Goal: Task Accomplishment & Management: Manage account settings

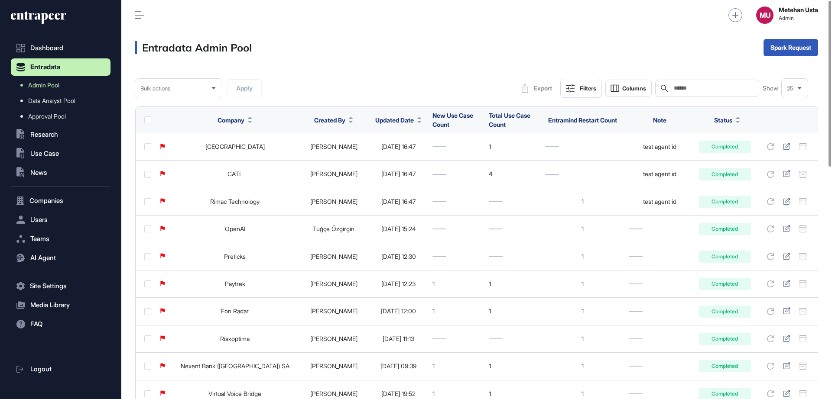
paste input "**********"
click at [690, 89] on input "**********" at bounding box center [713, 88] width 81 height 7
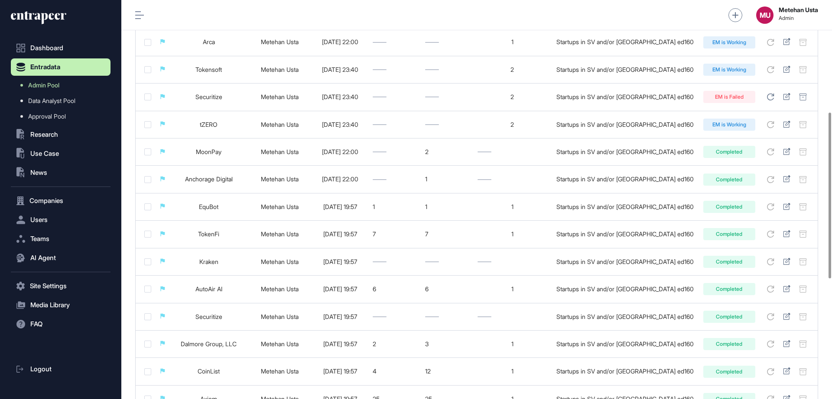
scroll to position [559, 0]
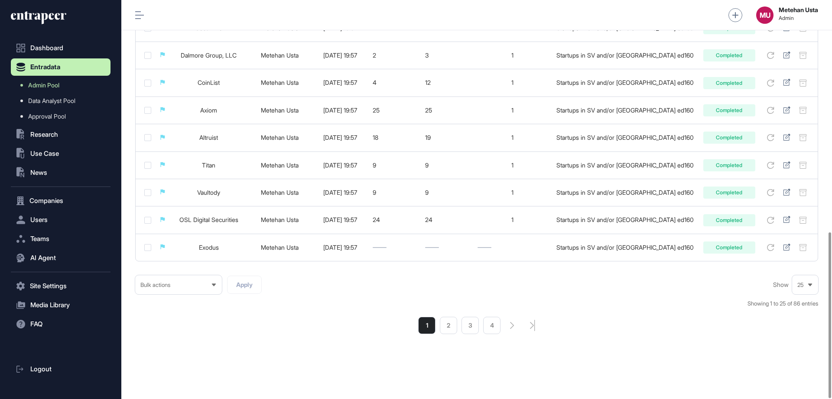
click at [796, 286] on div "25" at bounding box center [805, 285] width 26 height 17
click at [802, 266] on li "100" at bounding box center [805, 269] width 21 height 17
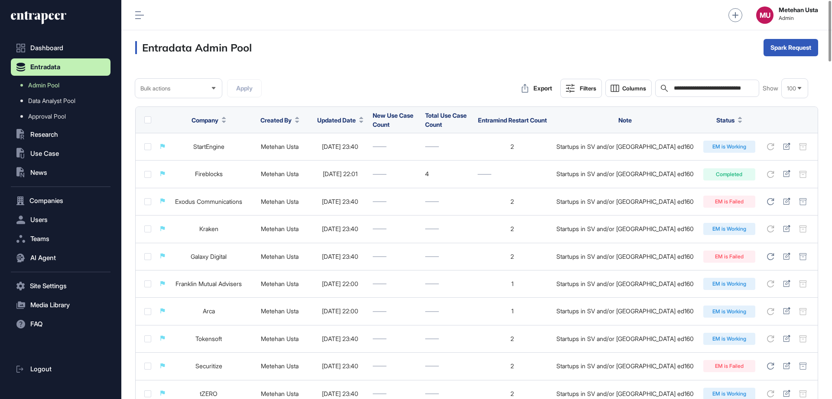
click at [218, 117] on span "Company" at bounding box center [205, 120] width 27 height 9
click at [220, 137] on span "Sort Ascending" at bounding box center [231, 140] width 32 height 7
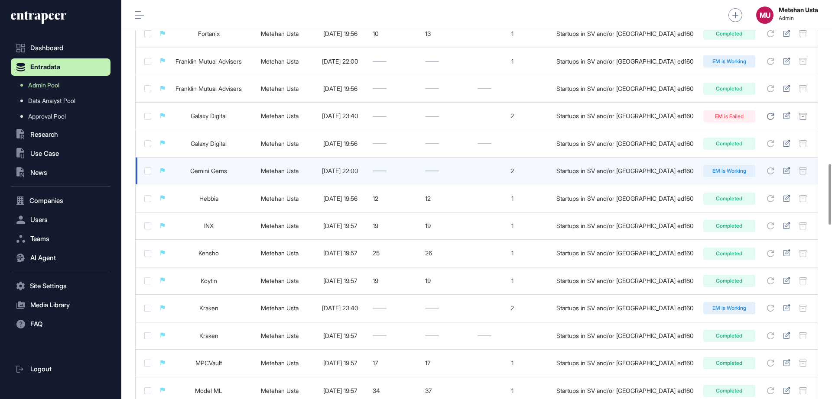
scroll to position [1075, 0]
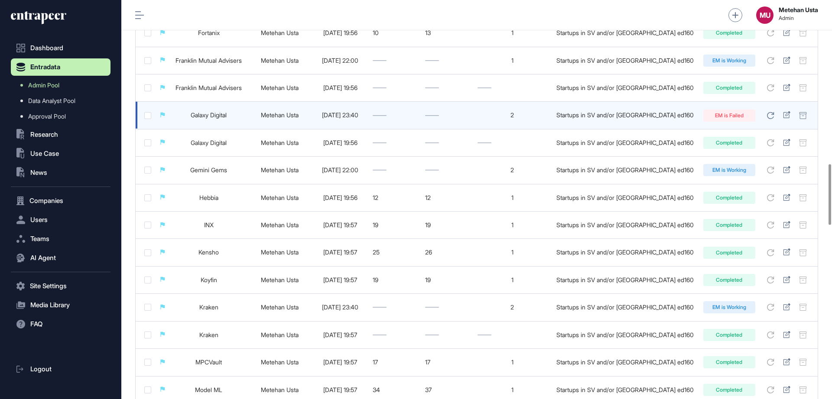
drag, startPoint x: 211, startPoint y: 111, endPoint x: 203, endPoint y: 116, distance: 9.7
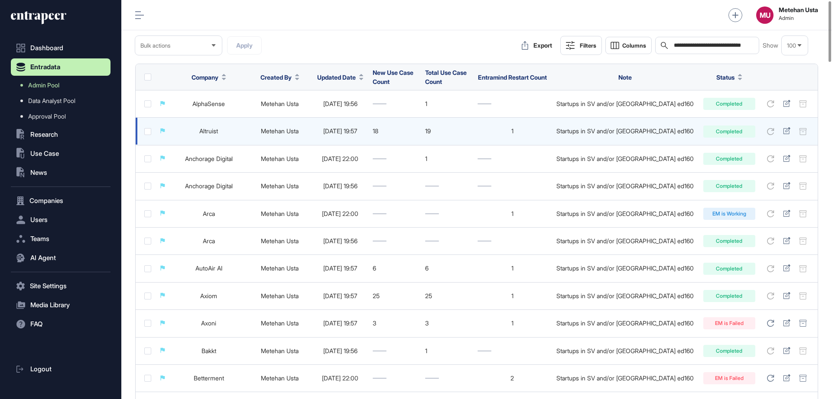
scroll to position [0, 0]
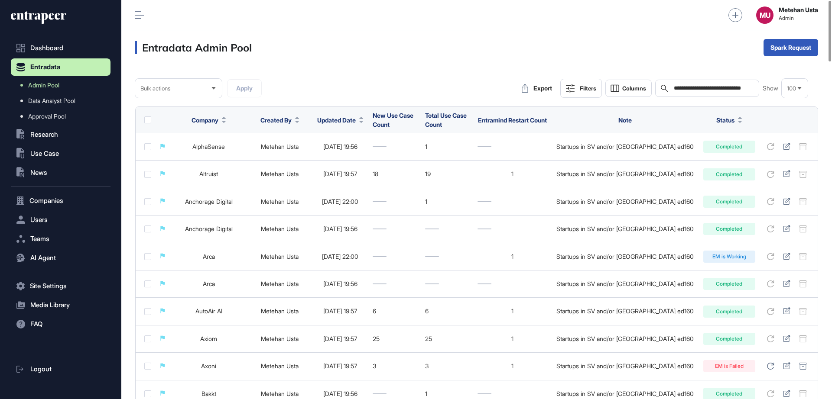
click at [708, 91] on input "**********" at bounding box center [713, 88] width 81 height 7
type input "**********"
click at [708, 91] on input "**********" at bounding box center [713, 88] width 81 height 7
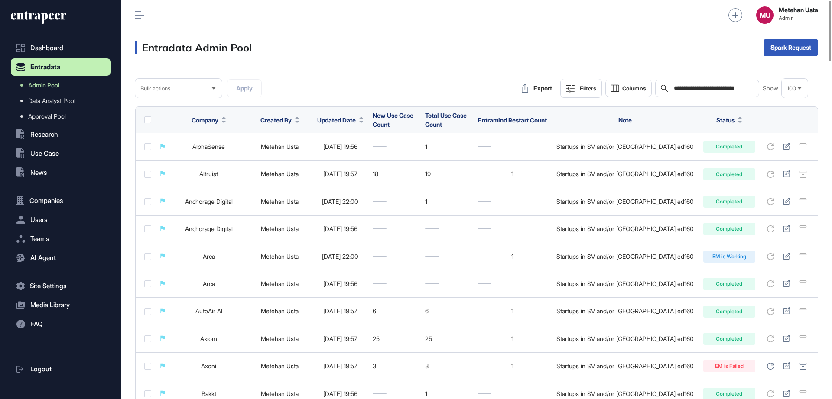
click at [708, 91] on input "**********" at bounding box center [713, 88] width 81 height 7
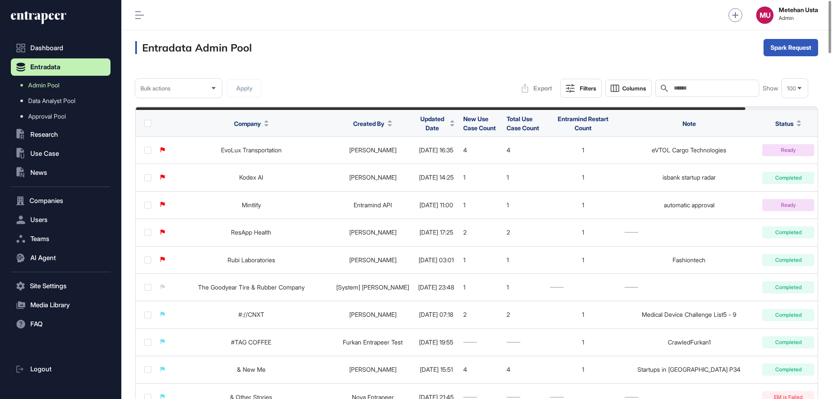
click at [432, 122] on span "Updated Date" at bounding box center [432, 123] width 29 height 18
click at [453, 152] on div "Sort Ascending Sort Descending Hide Column" at bounding box center [451, 159] width 61 height 51
click at [452, 156] on div "Sort Descending" at bounding box center [451, 160] width 54 height 13
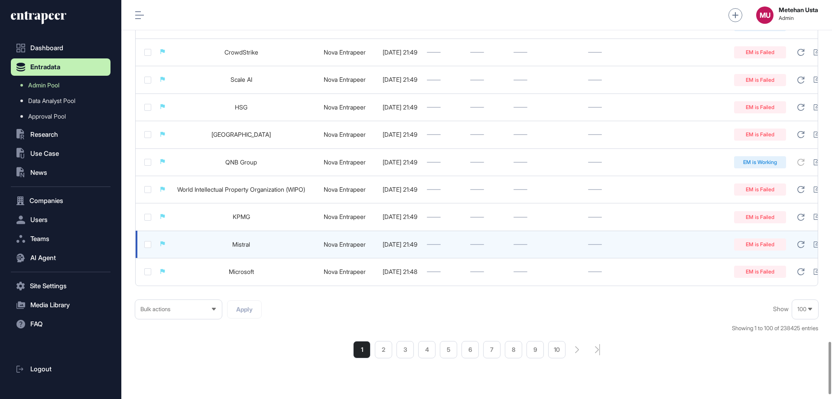
scroll to position [2598, 0]
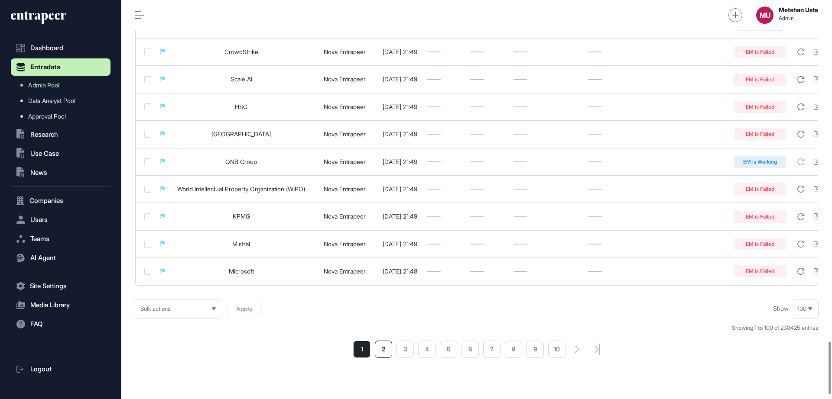
click at [385, 352] on li "2" at bounding box center [383, 349] width 17 height 17
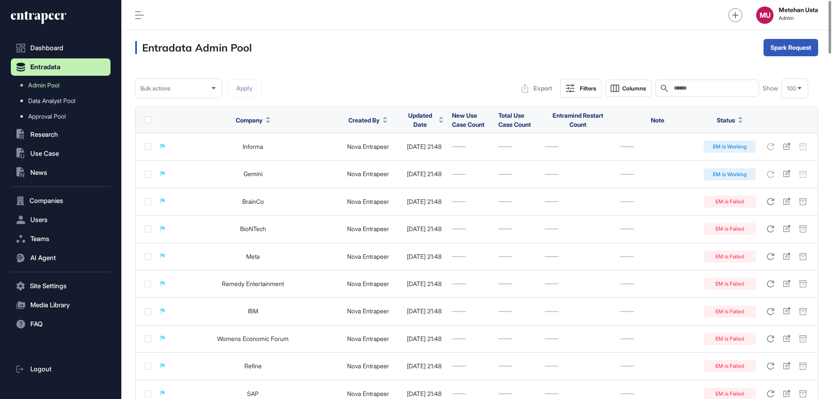
click at [583, 91] on div "Filters" at bounding box center [588, 88] width 16 height 7
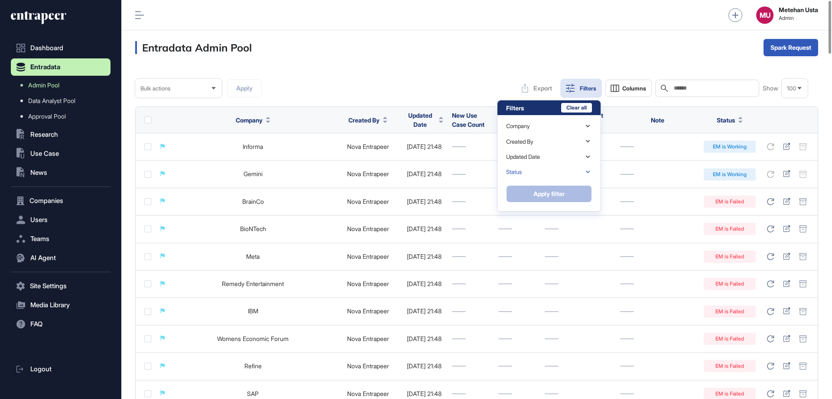
click at [524, 172] on div "Status" at bounding box center [549, 172] width 86 height 15
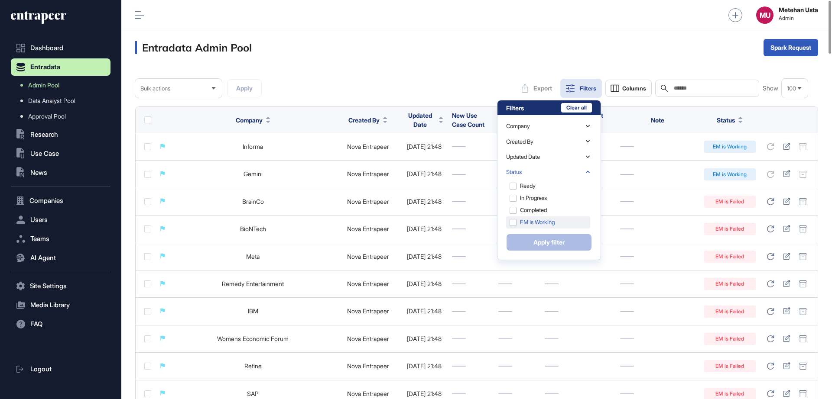
click at [515, 217] on div "EM is Working" at bounding box center [548, 223] width 84 height 12
click at [544, 243] on button "Apply filter" at bounding box center [549, 242] width 86 height 17
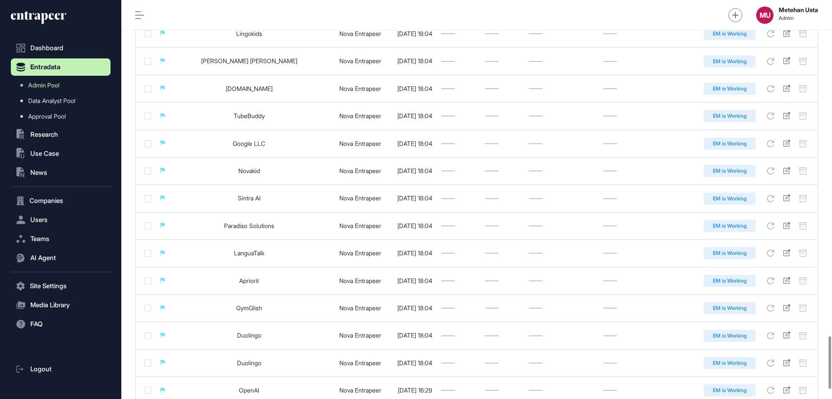
scroll to position [2628, 0]
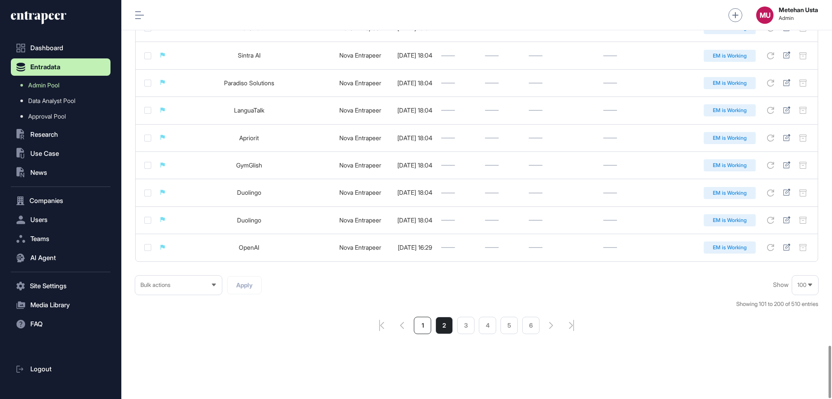
click at [423, 325] on li "1" at bounding box center [422, 325] width 17 height 17
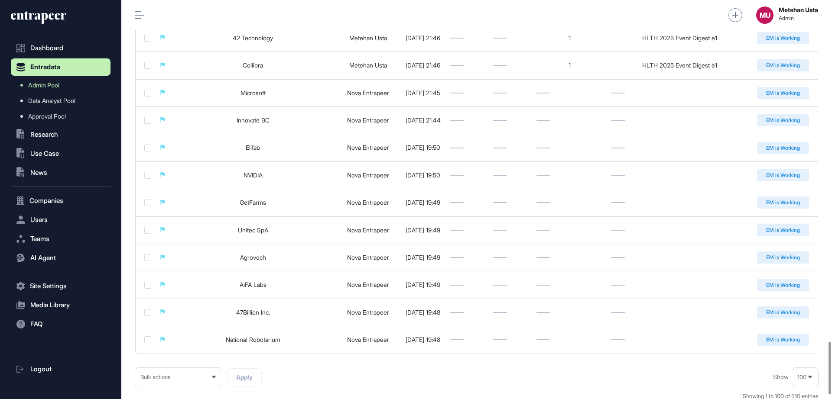
scroll to position [2628, 0]
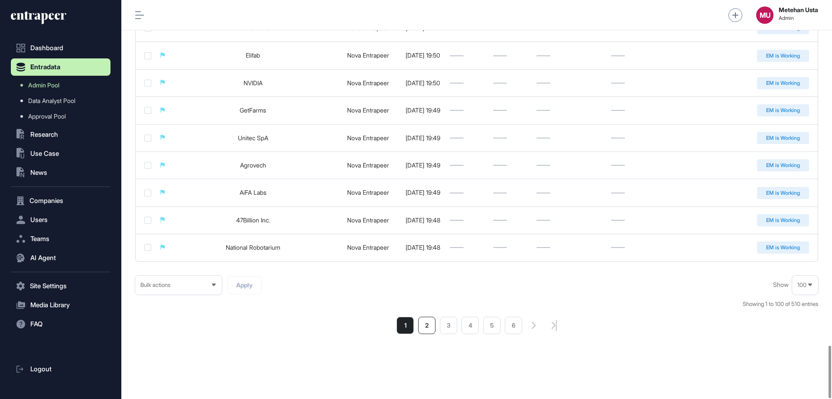
click at [429, 325] on li "2" at bounding box center [426, 325] width 17 height 17
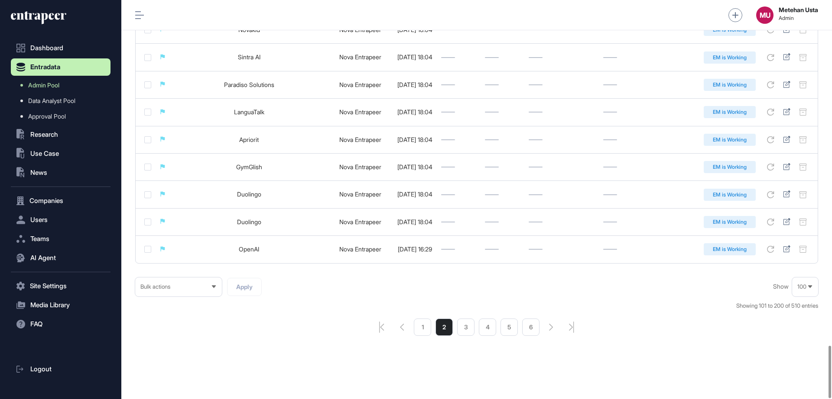
scroll to position [2628, 0]
click at [462, 324] on li "3" at bounding box center [465, 325] width 17 height 17
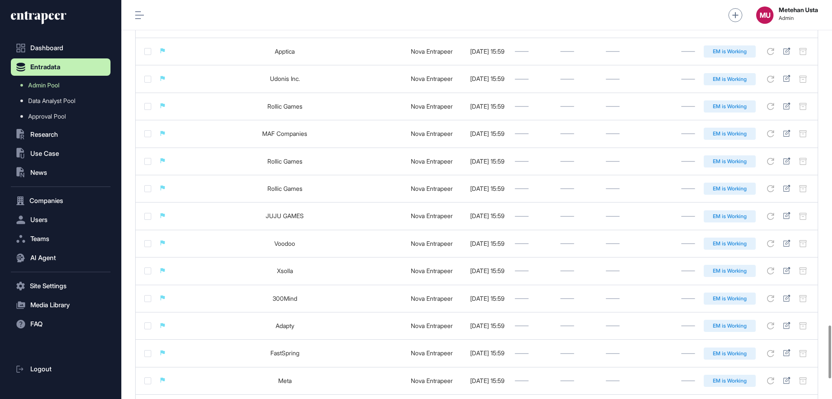
scroll to position [2619, 0]
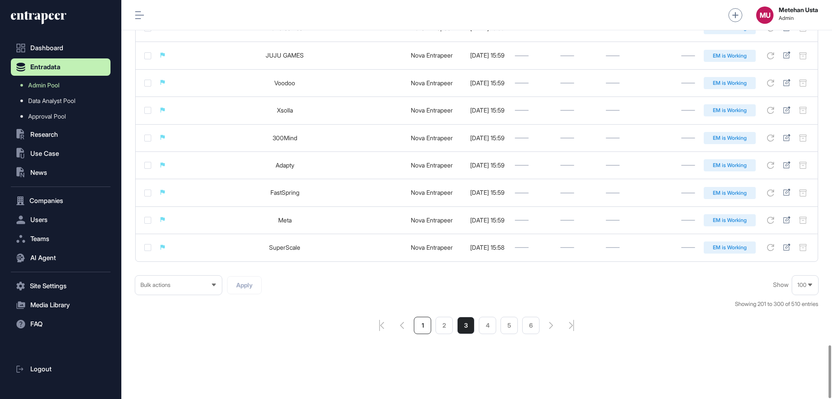
click at [422, 326] on li "1" at bounding box center [422, 325] width 17 height 17
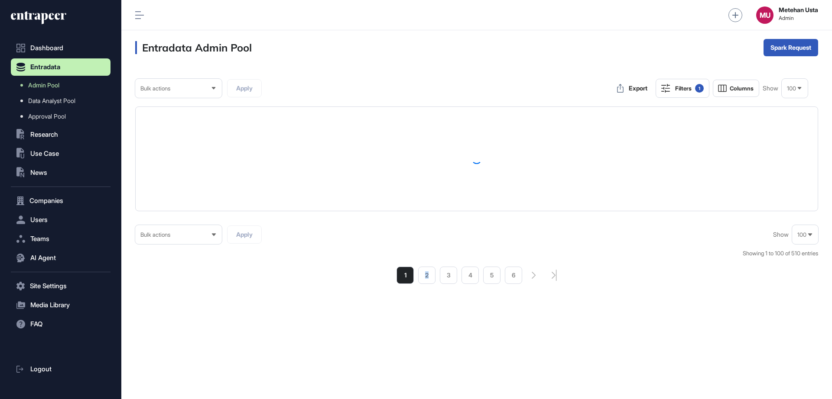
click at [422, 326] on div "Entradata Admin Pool Spark Request Bulk actions Apply Export Filters 1 Columns …" at bounding box center [476, 214] width 711 height 369
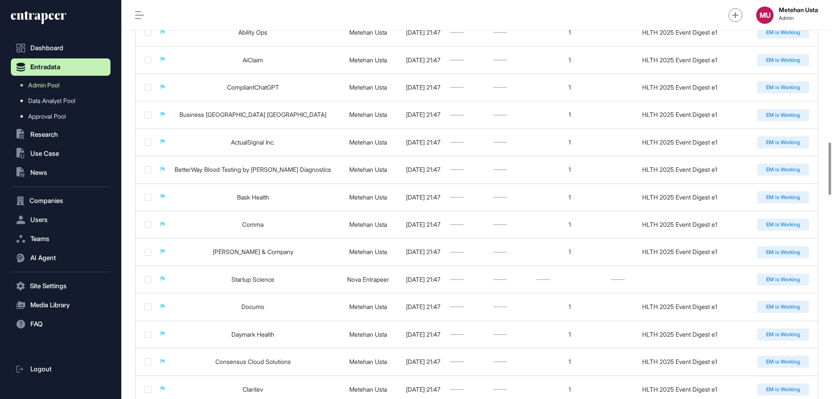
scroll to position [1083, 0]
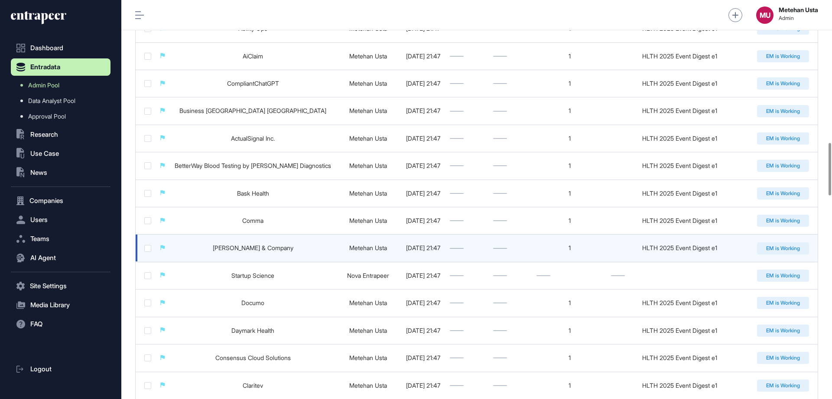
click at [643, 242] on td "HLTH 2025 Event Digest e1" at bounding box center [680, 248] width 146 height 27
click at [649, 249] on div "HLTH 2025 Event Digest e1" at bounding box center [679, 248] width 137 height 7
copy tr "HLTH 2025 Event Digest e1 EM is Working"
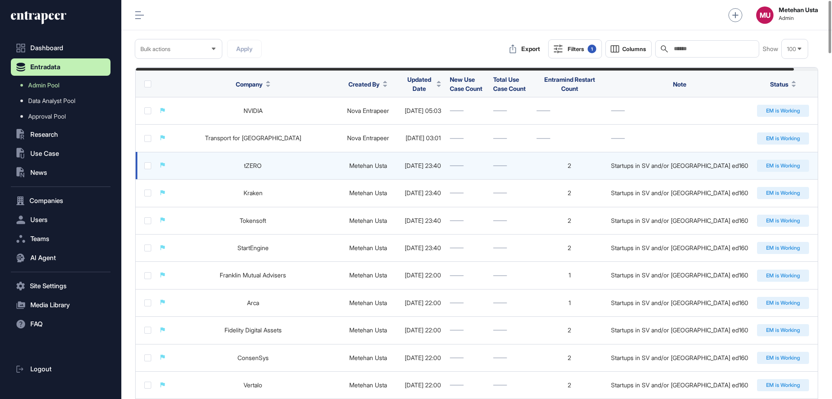
scroll to position [0, 0]
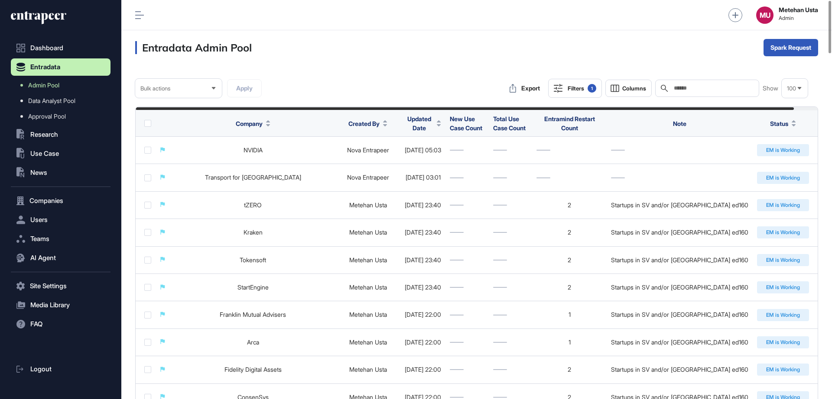
click at [687, 84] on div "Search" at bounding box center [707, 88] width 104 height 17
paste input "**********"
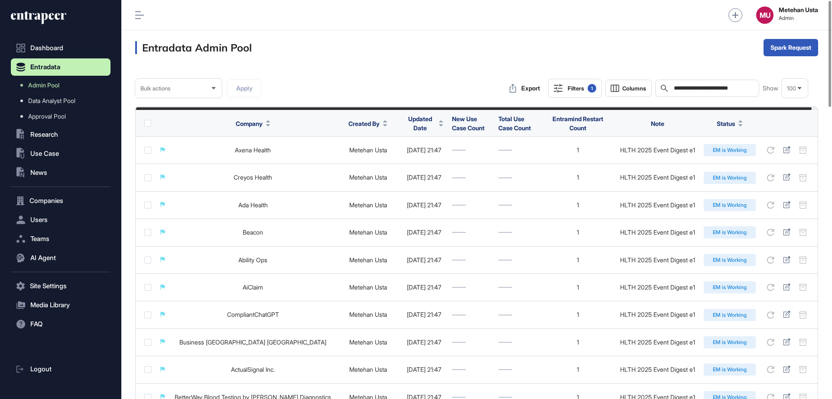
type input "**********"
click at [584, 94] on button "Filters 1" at bounding box center [575, 88] width 54 height 19
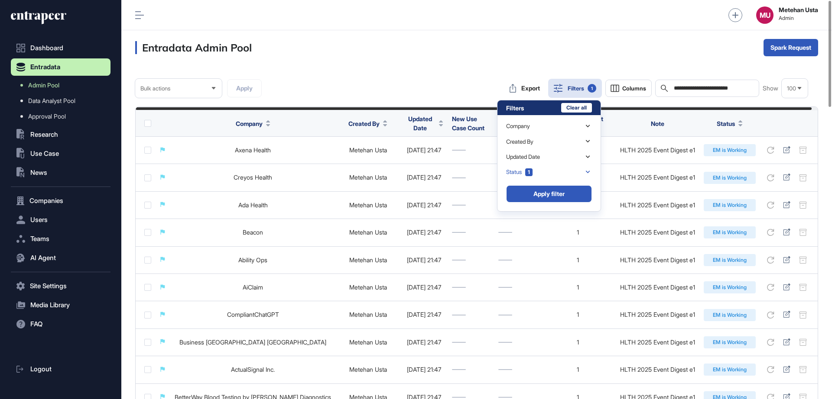
click at [535, 166] on div "Status 1" at bounding box center [549, 172] width 86 height 15
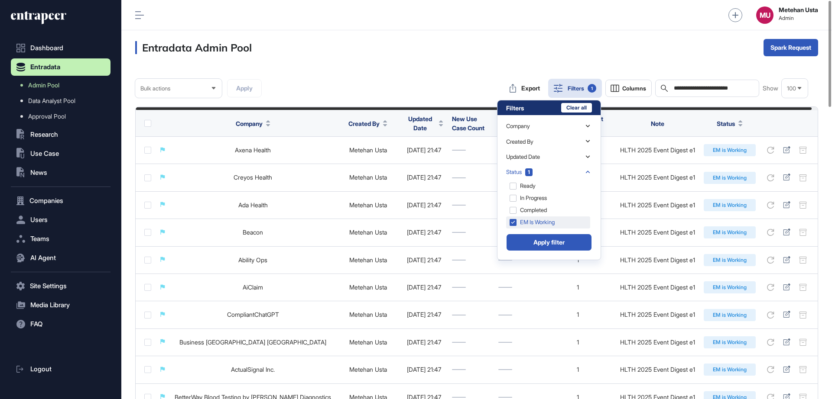
click at [511, 222] on div "EM is Working" at bounding box center [548, 223] width 84 height 12
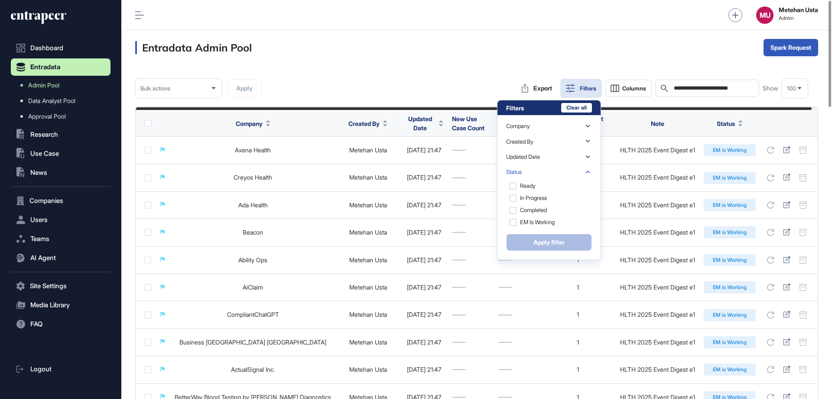
click at [534, 239] on div "Company Search Created By Search Updated Date Status Ready In progress Complete…" at bounding box center [548, 187] width 103 height 145
click at [455, 47] on div "Entradata Admin Pool Spark Request" at bounding box center [476, 47] width 711 height 35
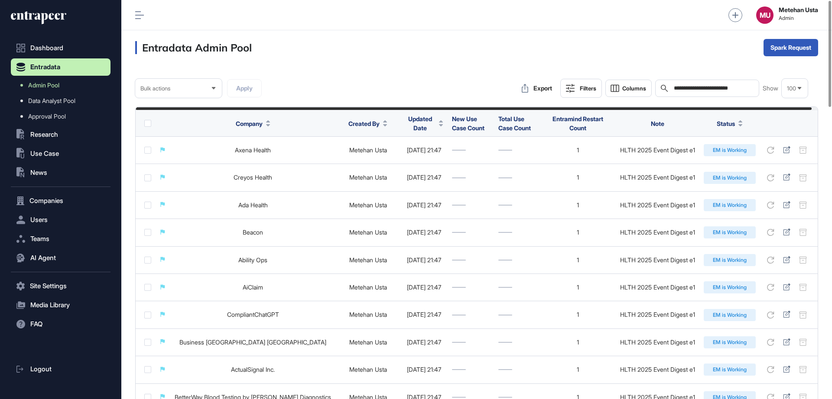
click at [560, 86] on button "Filters" at bounding box center [581, 88] width 42 height 19
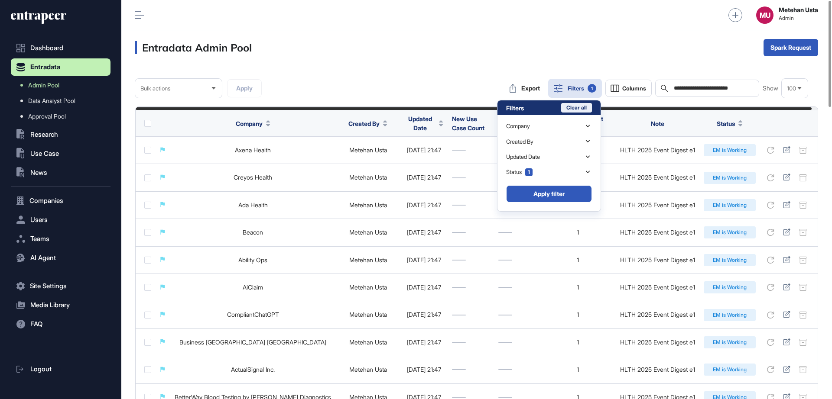
click at [583, 107] on button "Clear all" at bounding box center [576, 108] width 31 height 10
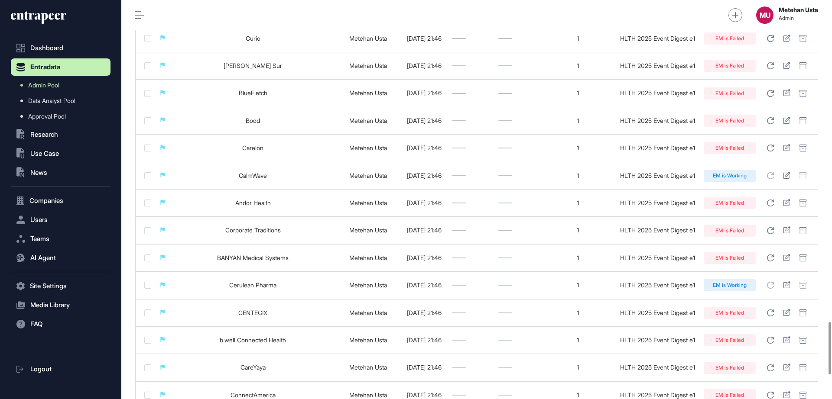
scroll to position [2628, 0]
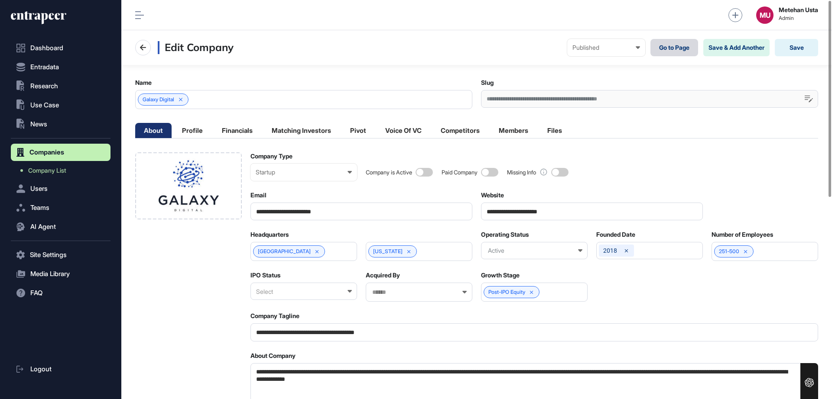
click at [666, 45] on link "Go to Page" at bounding box center [674, 47] width 48 height 17
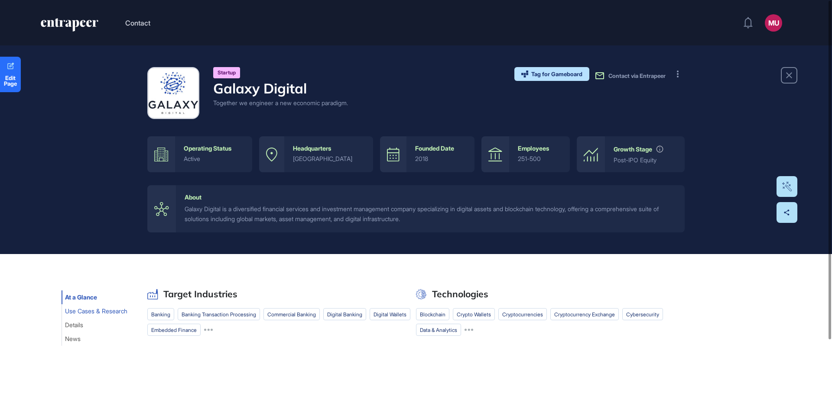
click at [99, 314] on span "Use Cases & Research" at bounding box center [96, 311] width 62 height 7
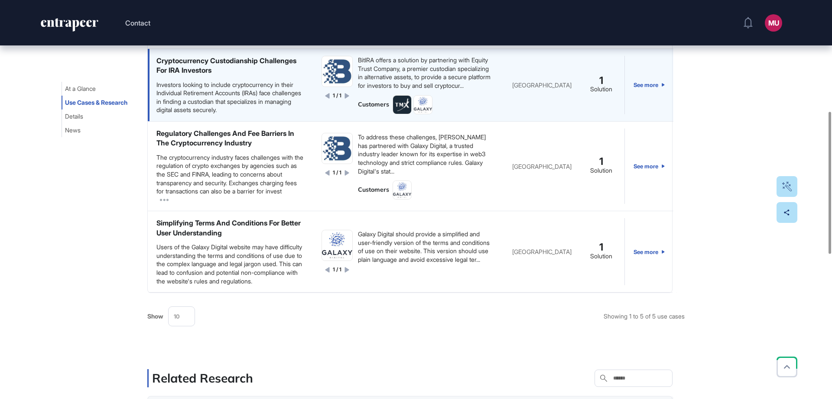
scroll to position [220, 0]
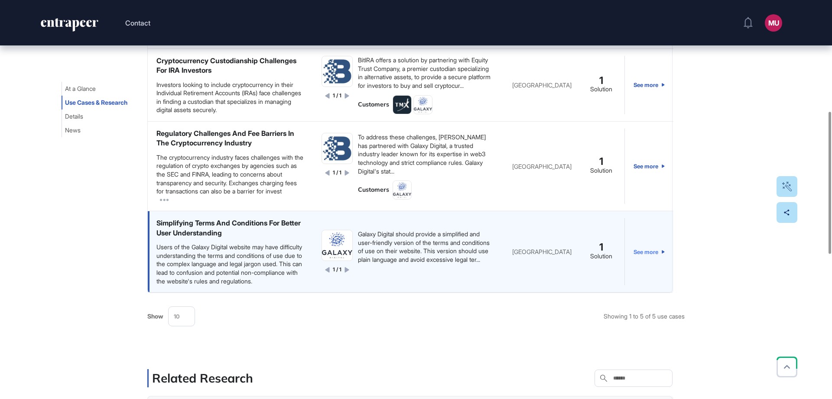
click at [648, 248] on link "See more" at bounding box center [648, 251] width 31 height 67
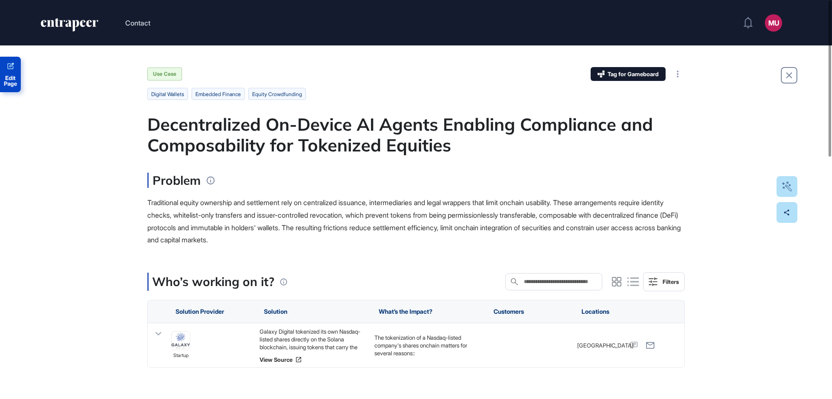
click at [11, 81] on span "Edit Page" at bounding box center [10, 80] width 21 height 11
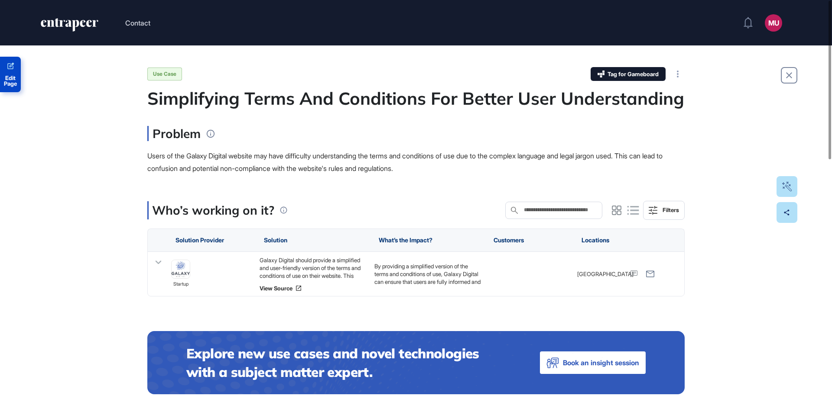
click at [16, 79] on span "Edit Page" at bounding box center [10, 80] width 21 height 11
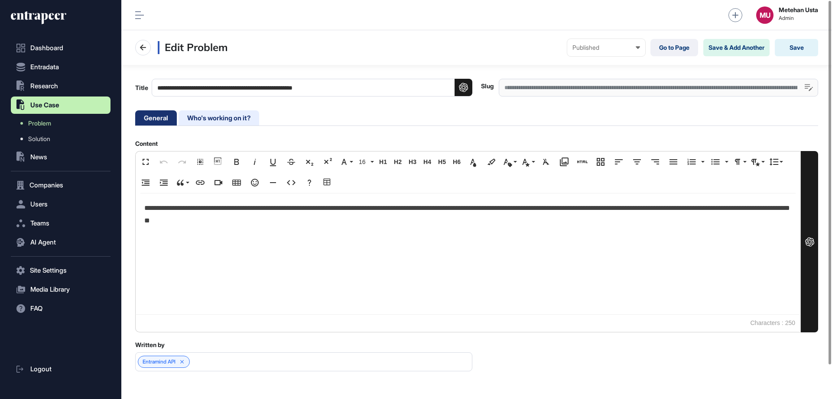
click at [244, 123] on li "Who's working on it?" at bounding box center [219, 117] width 81 height 15
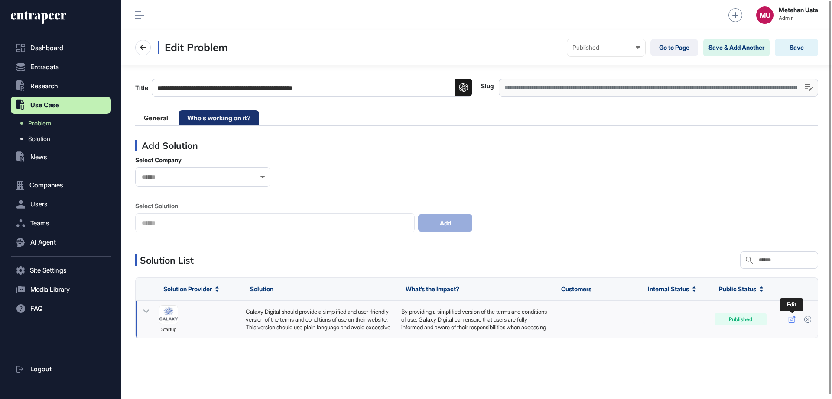
click at [788, 321] on link at bounding box center [792, 320] width 13 height 12
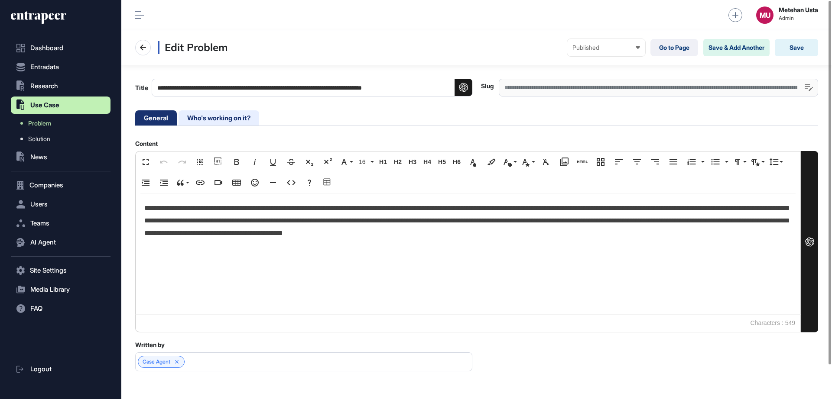
click at [214, 121] on li "Who's working on it?" at bounding box center [219, 117] width 81 height 15
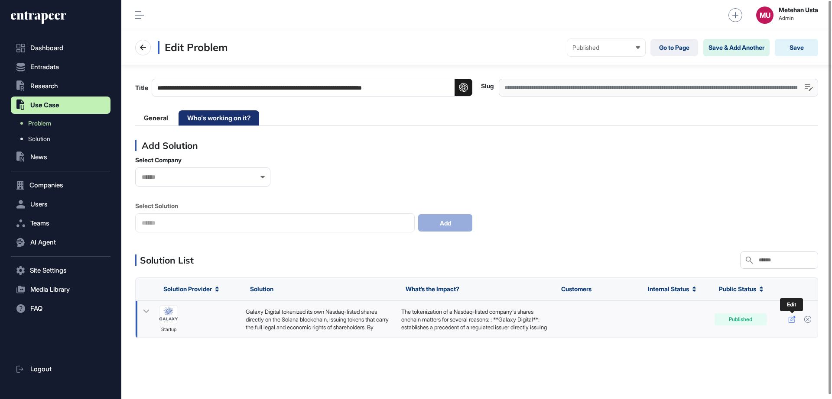
click at [791, 317] on icon at bounding box center [791, 319] width 7 height 7
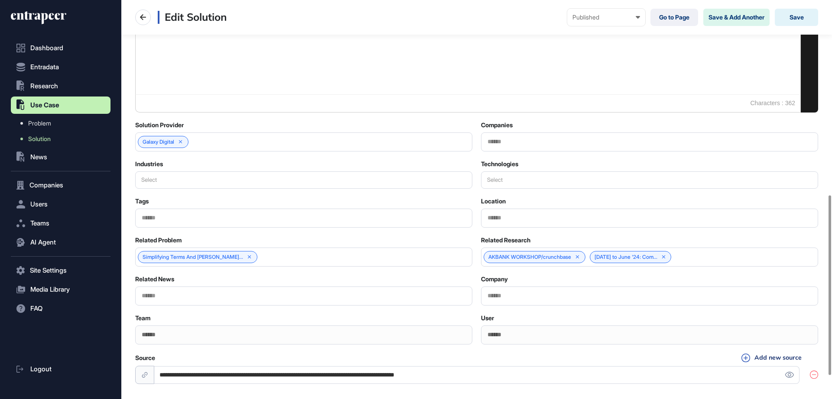
scroll to position [433, 0]
click at [505, 295] on input "text" at bounding box center [650, 295] width 326 height 7
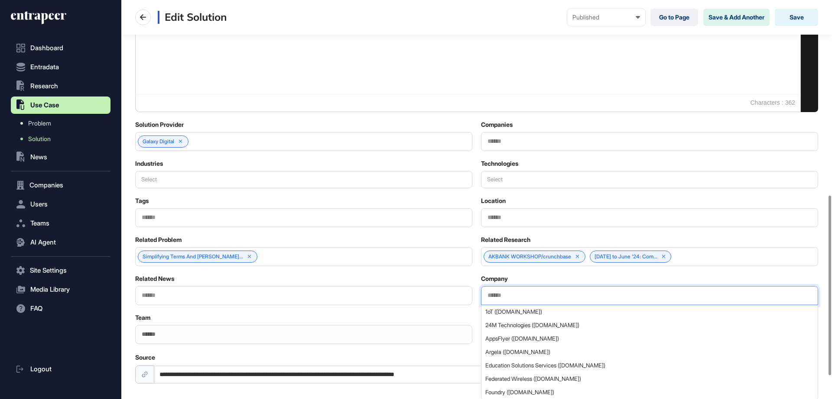
click at [741, 263] on div "AKBANK WORKSHOP/crunchbase January '24 to June '24: Com..." at bounding box center [649, 256] width 337 height 19
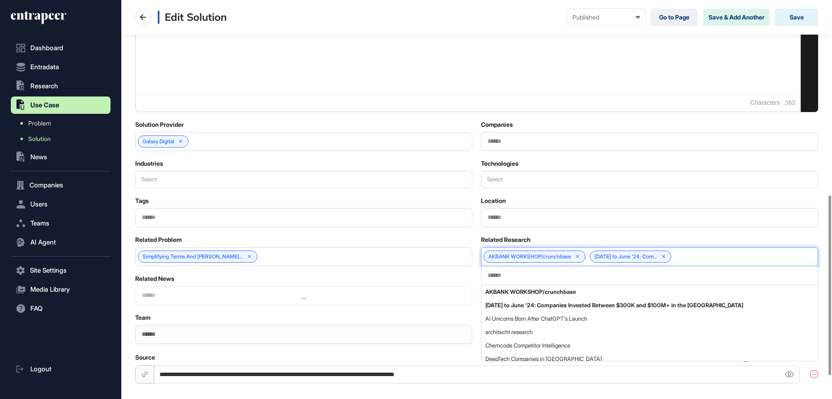
drag, startPoint x: 697, startPoint y: 268, endPoint x: 691, endPoint y: 276, distance: 9.5
click at [697, 268] on div at bounding box center [648, 275] width 335 height 19
click at [687, 279] on input "text" at bounding box center [649, 275] width 325 height 7
paste input "**********"
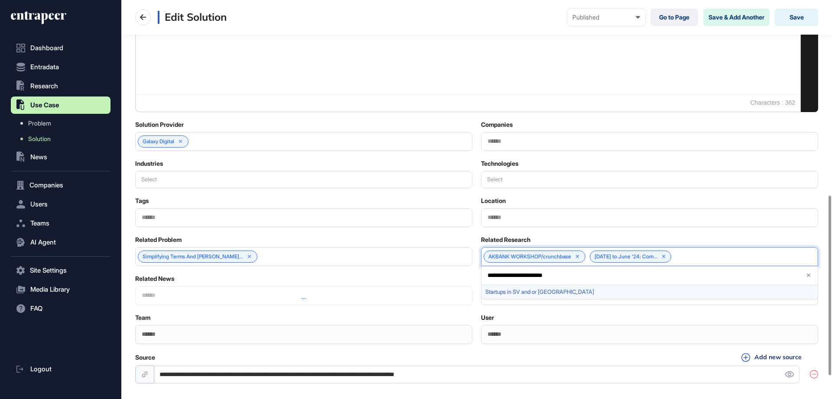
type input "**********"
click at [531, 292] on span "Startups in SV and or [GEOGRAPHIC_DATA]" at bounding box center [649, 292] width 328 height 6
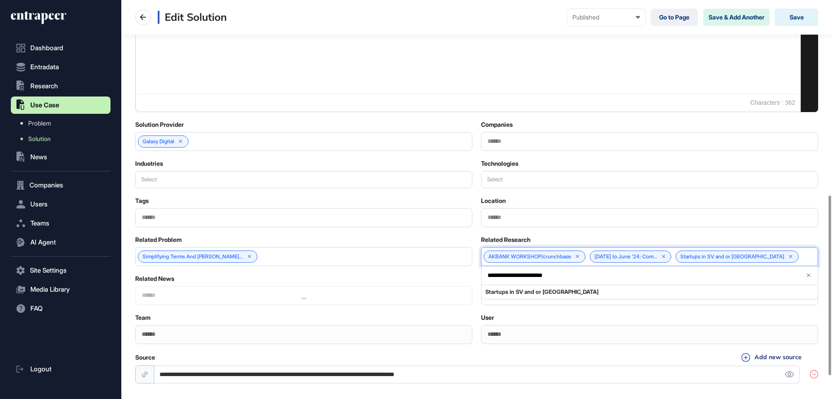
click at [465, 269] on div "Solution Fullscreen Undo Redo Select All Show blocks Bold Italic Underline Stri…" at bounding box center [476, 52] width 683 height 668
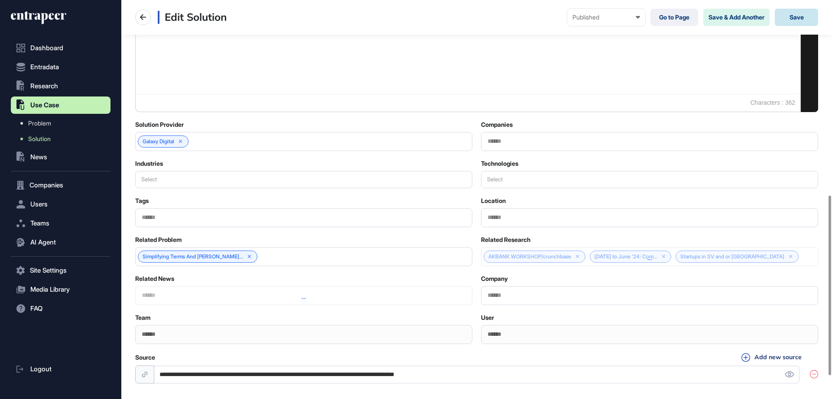
click at [807, 19] on button "Save" at bounding box center [796, 17] width 43 height 17
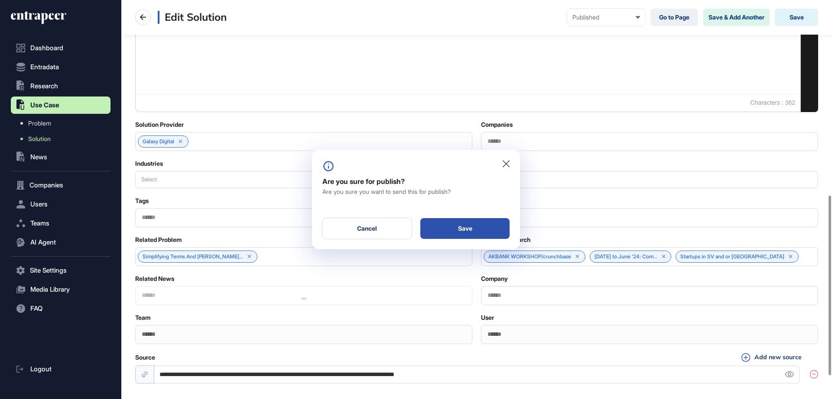
click at [491, 225] on div "Save" at bounding box center [464, 228] width 89 height 21
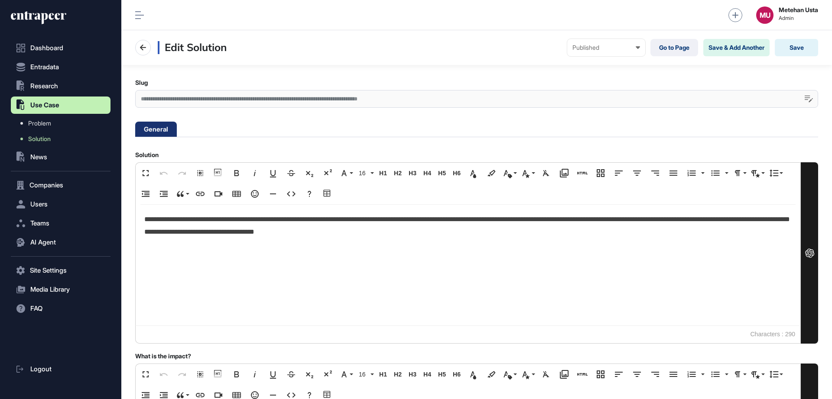
scroll to position [0, 0]
click at [801, 48] on button "Save" at bounding box center [796, 47] width 43 height 17
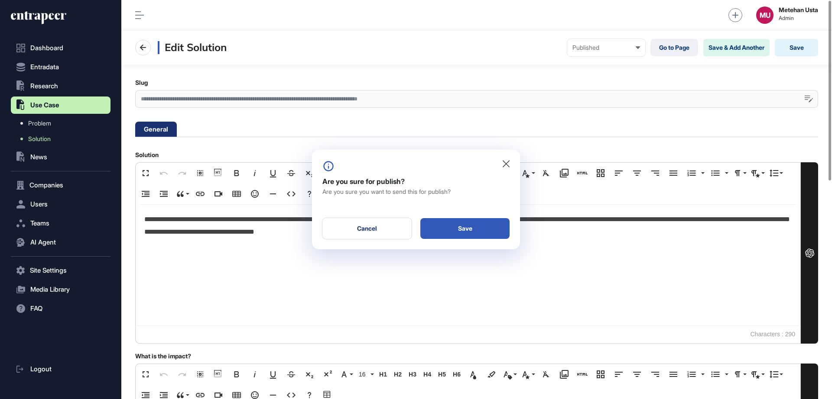
click at [490, 231] on div "Save" at bounding box center [464, 228] width 89 height 21
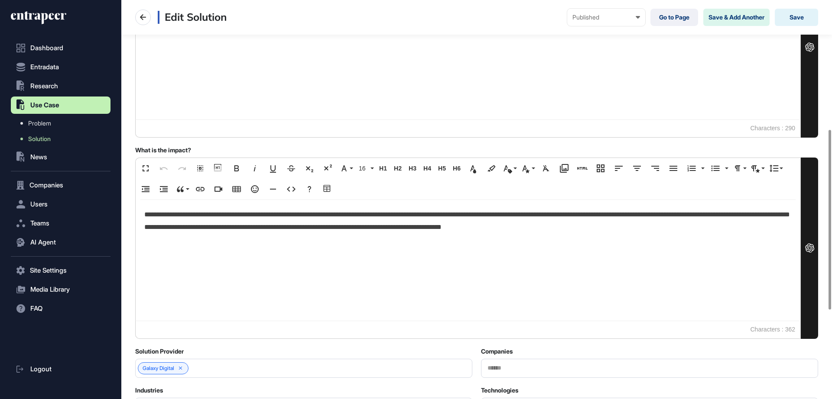
scroll to position [484, 0]
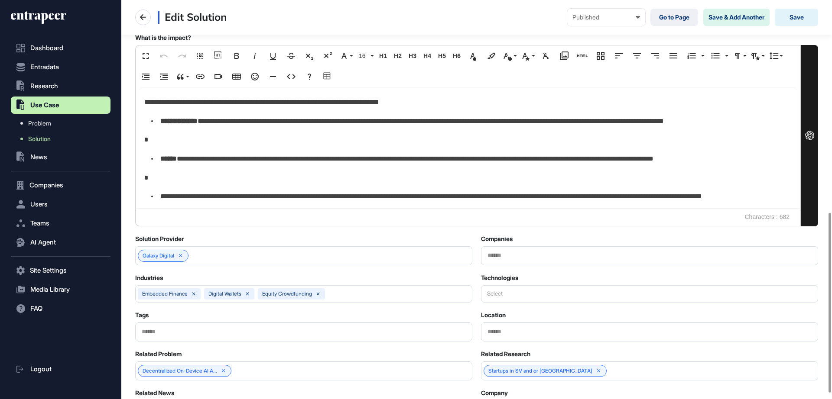
scroll to position [484, 0]
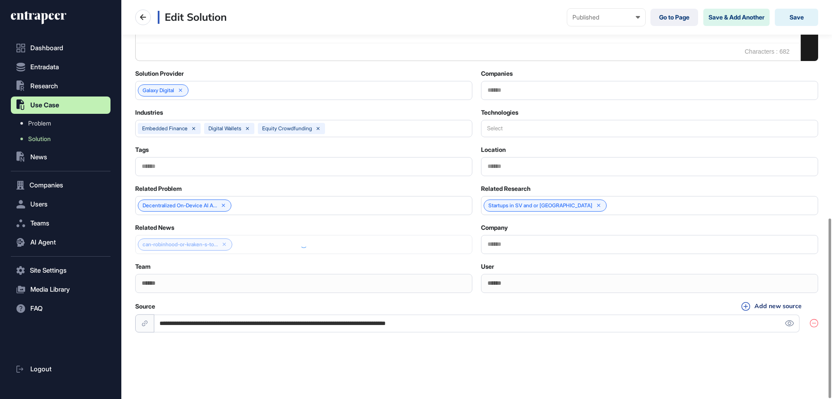
click at [612, 212] on div "Startups in SV and or [GEOGRAPHIC_DATA]" at bounding box center [649, 205] width 337 height 19
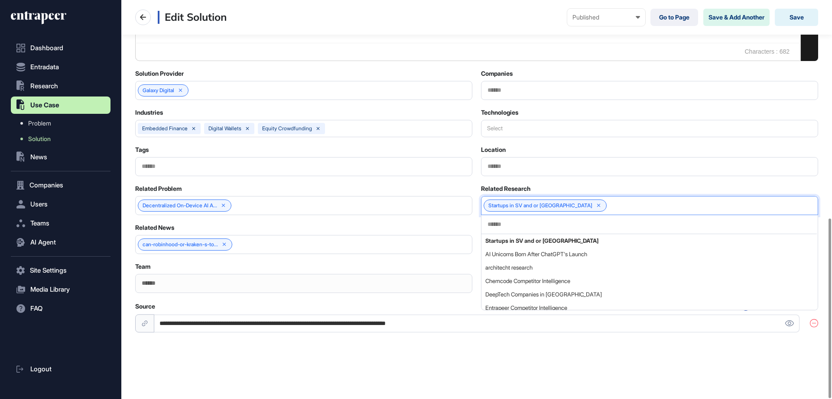
click at [592, 227] on input "text" at bounding box center [649, 224] width 325 height 7
paste input "**********"
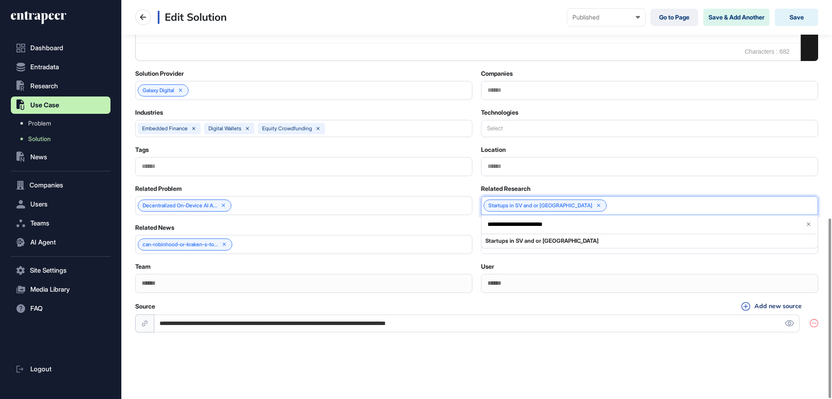
type input "**********"
click at [473, 223] on div "Solution Fullscreen Undo Redo Select All Show blocks Bold Italic Underline Stri…" at bounding box center [476, 1] width 683 height 668
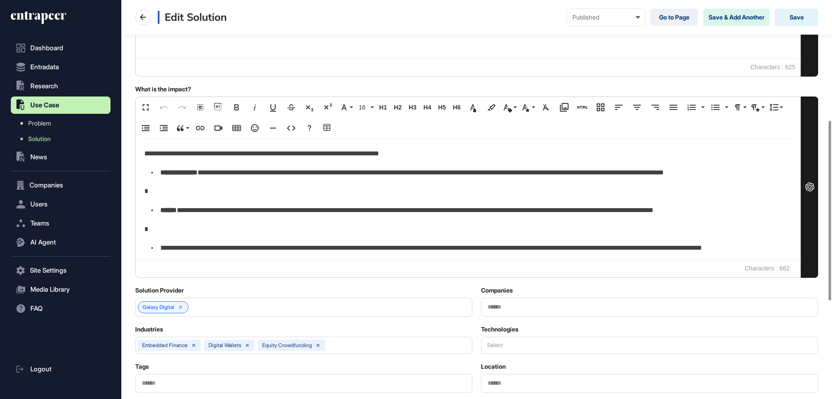
scroll to position [268, 0]
click at [788, 16] on button "Save" at bounding box center [796, 17] width 43 height 17
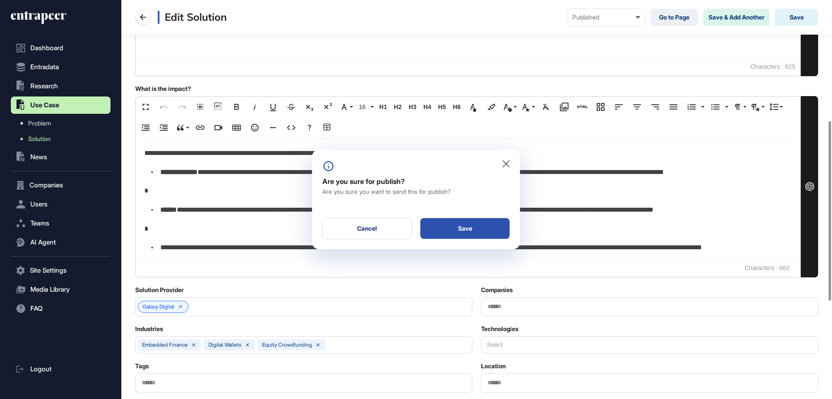
click at [463, 221] on div "Save" at bounding box center [464, 228] width 89 height 21
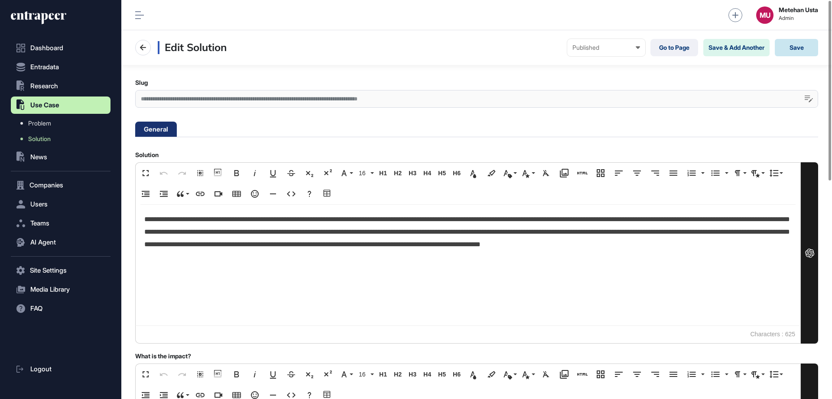
click at [788, 47] on button "Save" at bounding box center [796, 47] width 43 height 17
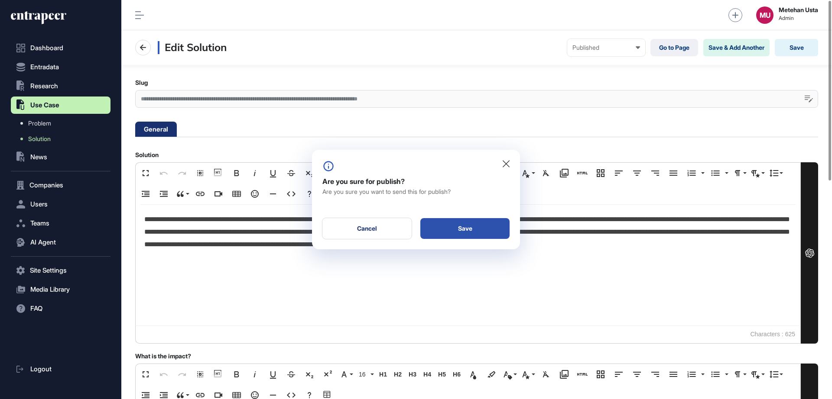
click at [442, 233] on div "Save" at bounding box center [464, 228] width 89 height 21
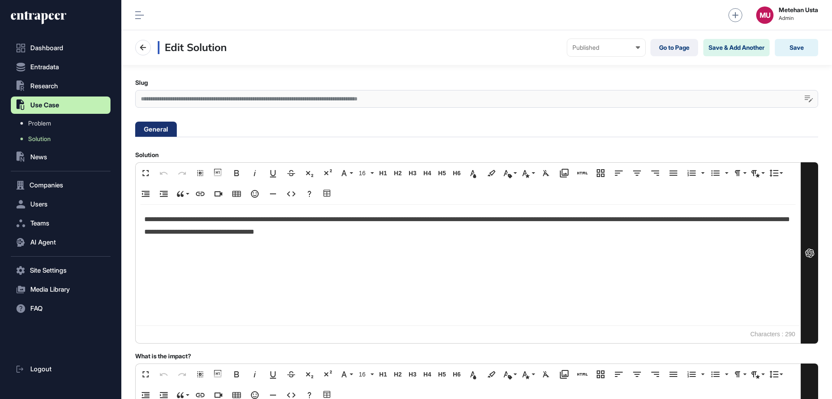
scroll to position [0, 0]
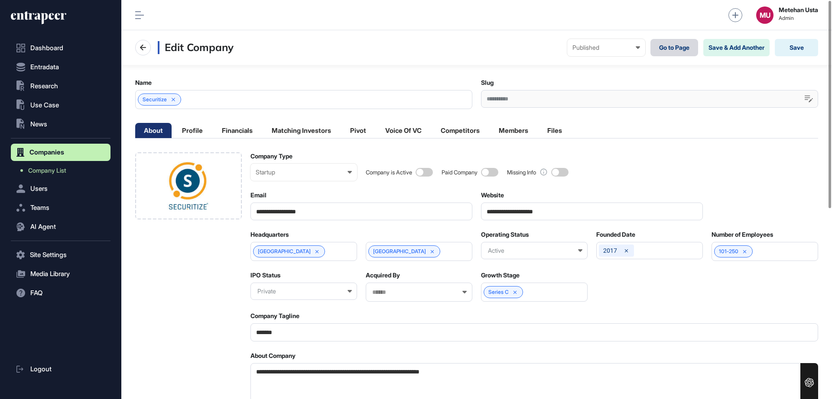
click at [671, 50] on link "Go to Page" at bounding box center [674, 47] width 48 height 17
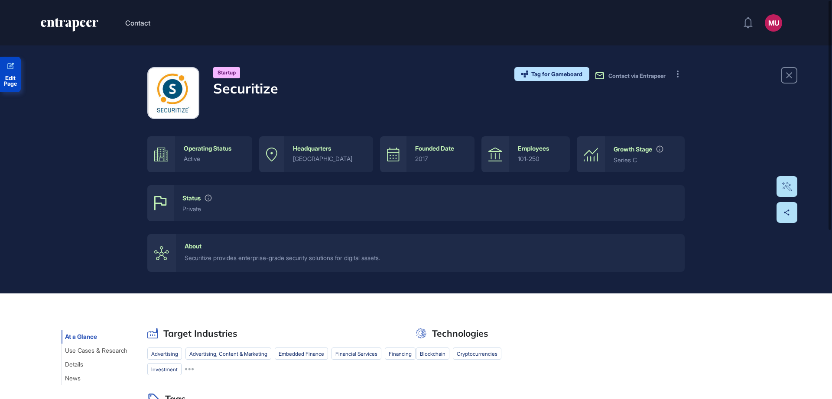
click at [0, 77] on span "Edit Page" at bounding box center [10, 80] width 21 height 11
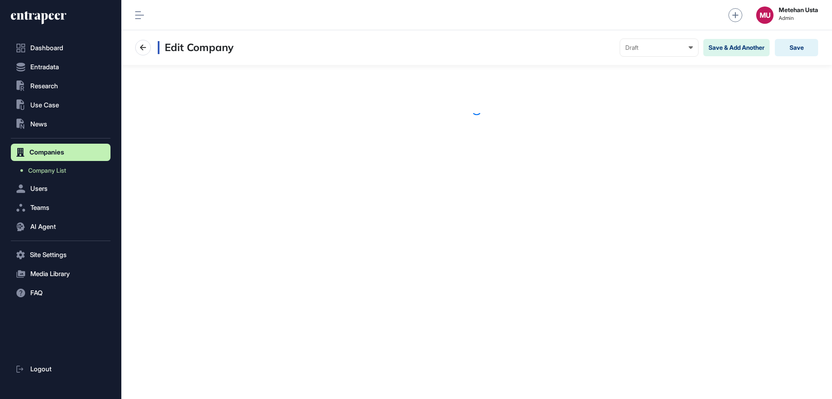
scroll to position [0, 0]
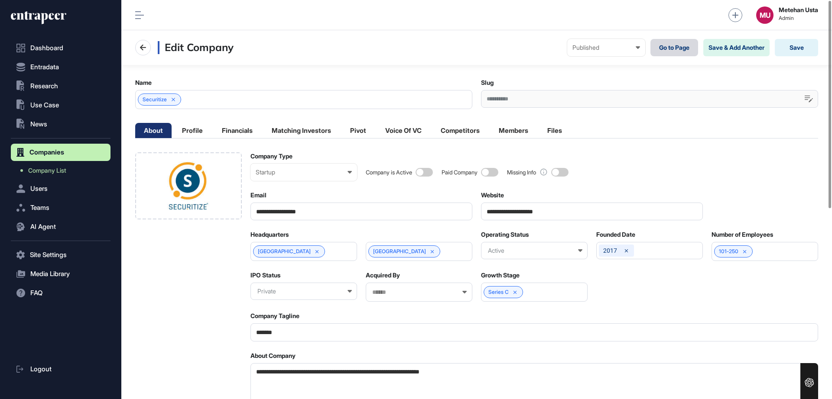
click at [669, 45] on link "Go to Page" at bounding box center [674, 47] width 48 height 17
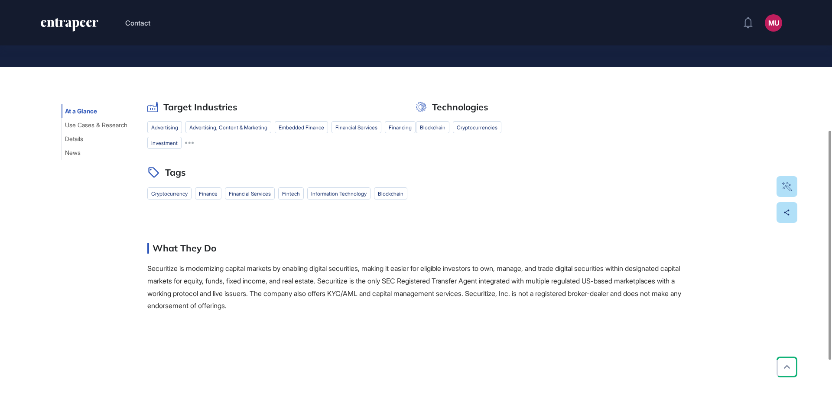
click at [110, 122] on span "Use Cases & Research" at bounding box center [96, 125] width 62 height 7
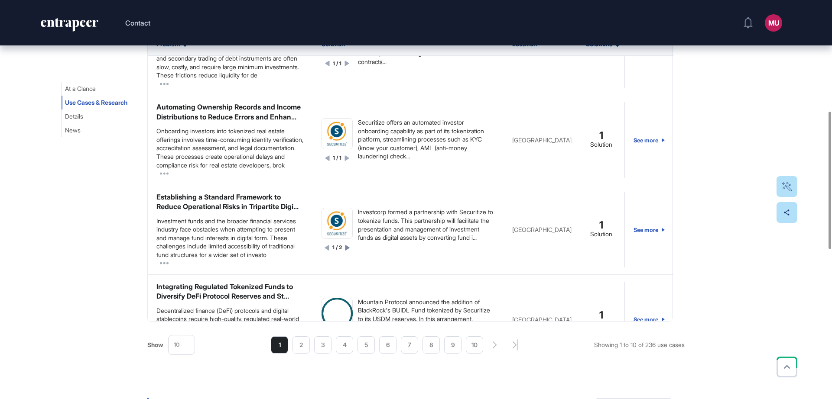
scroll to position [274, 0]
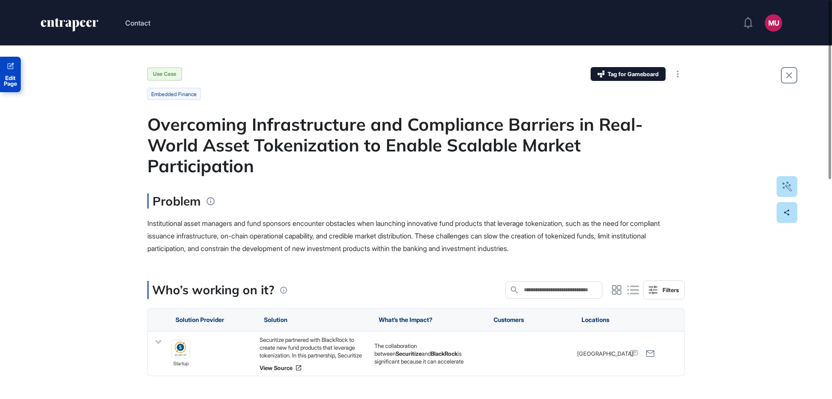
drag, startPoint x: 25, startPoint y: 87, endPoint x: 14, endPoint y: 79, distance: 13.7
click at [14, 79] on span "Edit Page" at bounding box center [10, 80] width 21 height 11
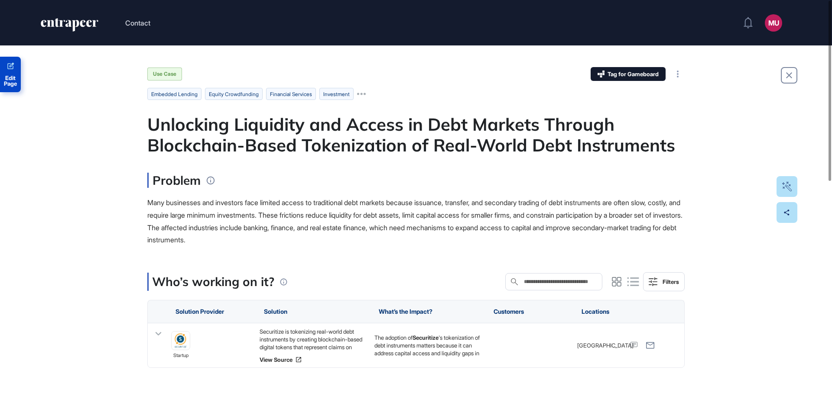
click at [10, 72] on link "Edit Page" at bounding box center [10, 75] width 21 height 36
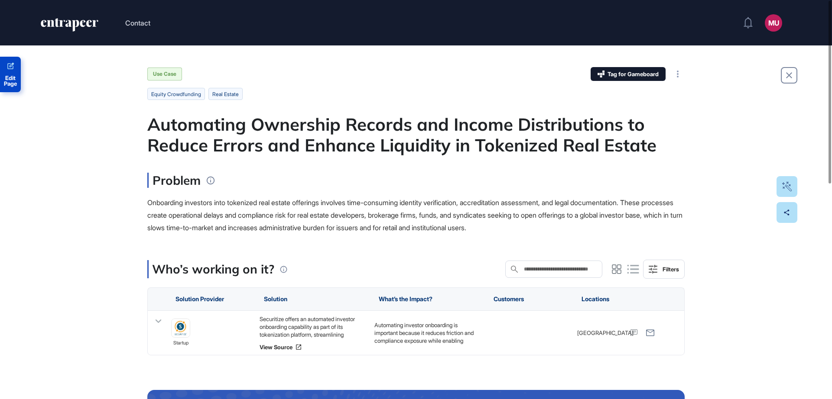
click at [16, 75] on link "Edit Page" at bounding box center [10, 75] width 21 height 36
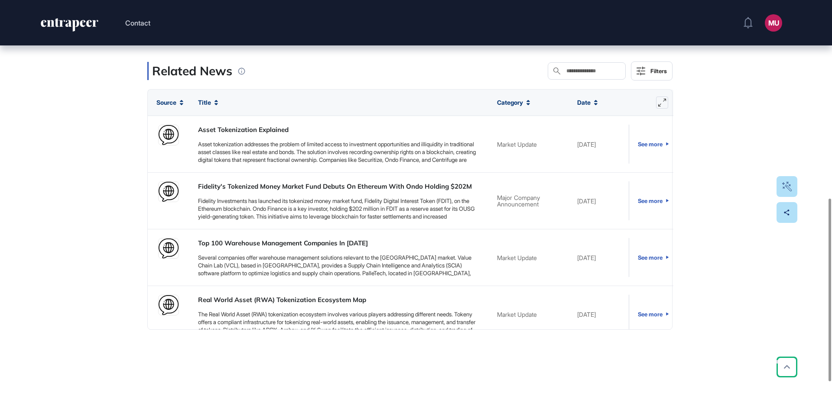
scroll to position [432, 0]
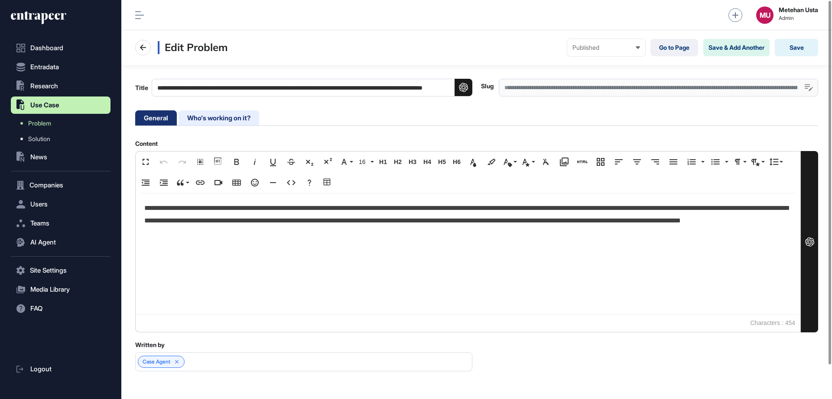
click at [217, 120] on li "Who's working on it?" at bounding box center [219, 117] width 81 height 15
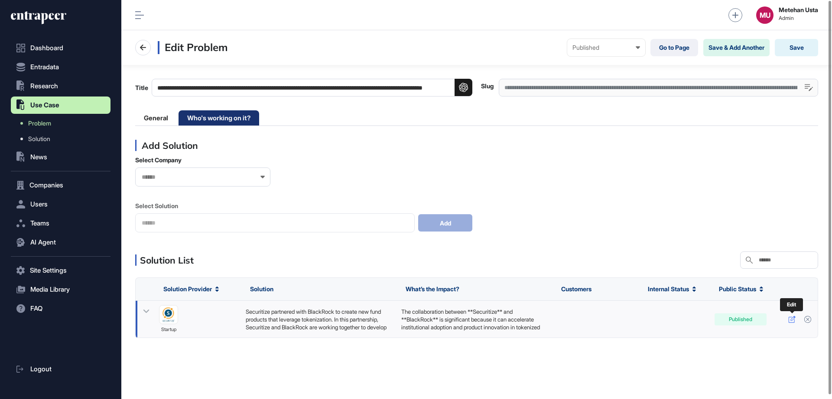
click at [787, 319] on link at bounding box center [792, 320] width 13 height 12
click at [792, 320] on icon at bounding box center [791, 319] width 7 height 7
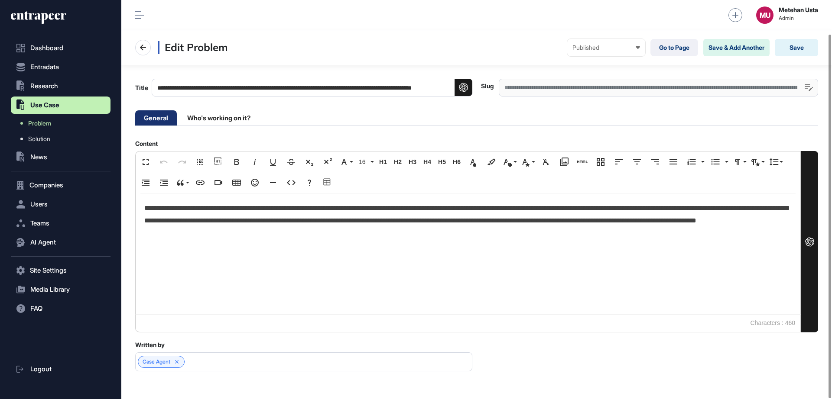
scroll to position [37, 0]
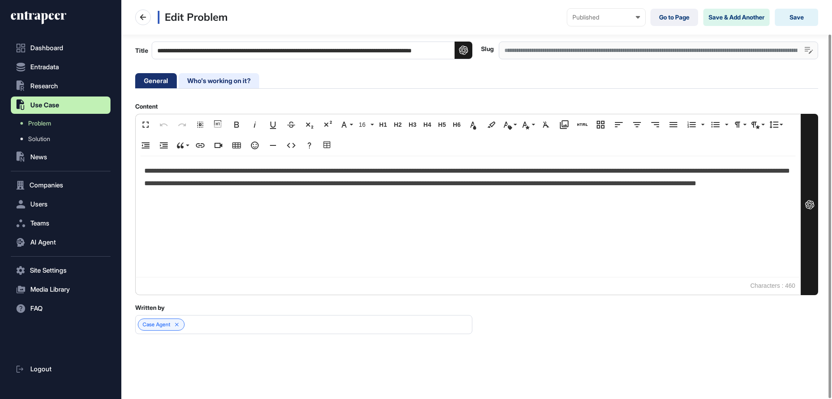
click at [227, 79] on li "Who's working on it?" at bounding box center [219, 80] width 81 height 15
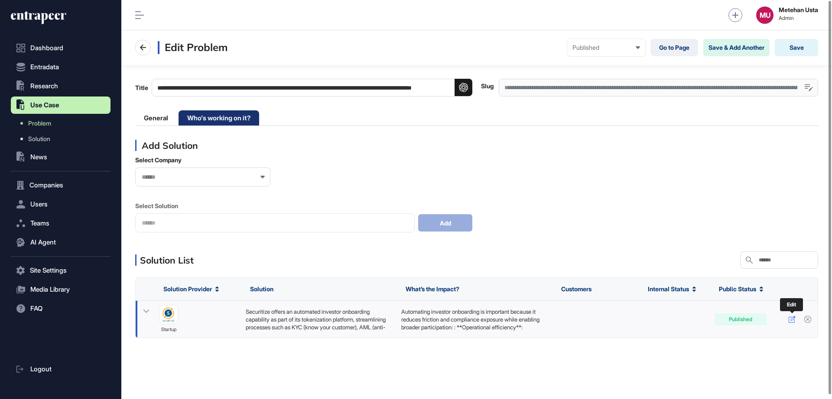
click at [789, 322] on icon at bounding box center [792, 319] width 7 height 7
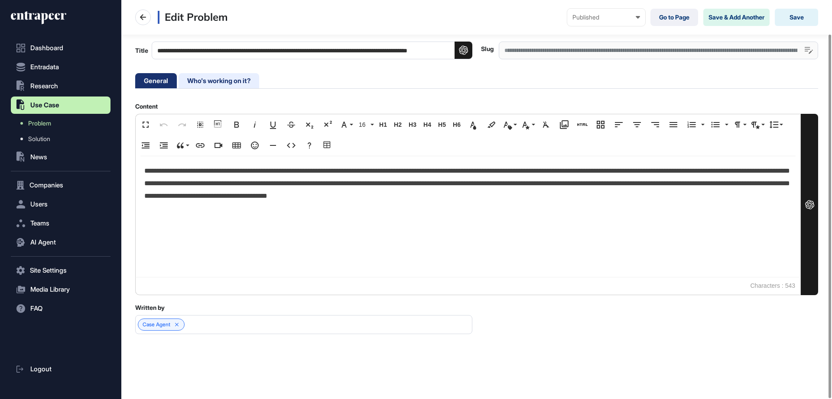
click at [215, 74] on li "Who's working on it?" at bounding box center [219, 80] width 81 height 15
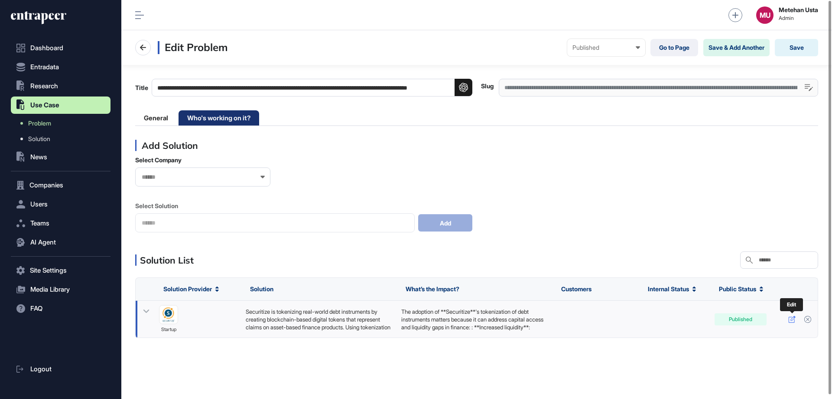
click at [792, 318] on icon at bounding box center [791, 319] width 7 height 7
click at [789, 317] on icon at bounding box center [791, 319] width 7 height 7
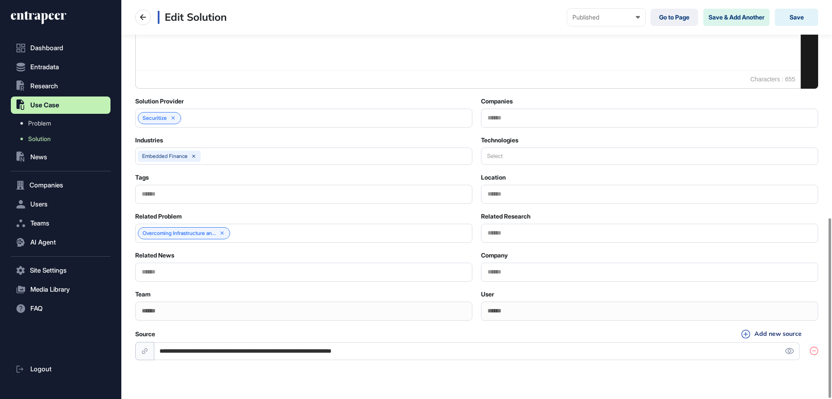
scroll to position [484, 0]
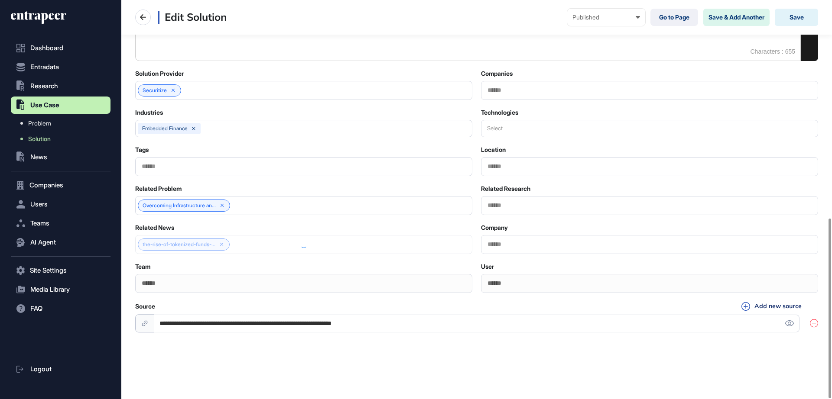
click at [508, 206] on input "text" at bounding box center [650, 205] width 326 height 7
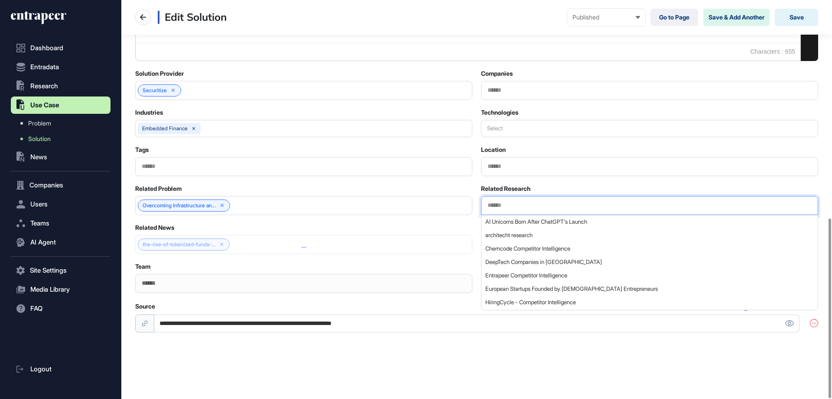
paste input "**********"
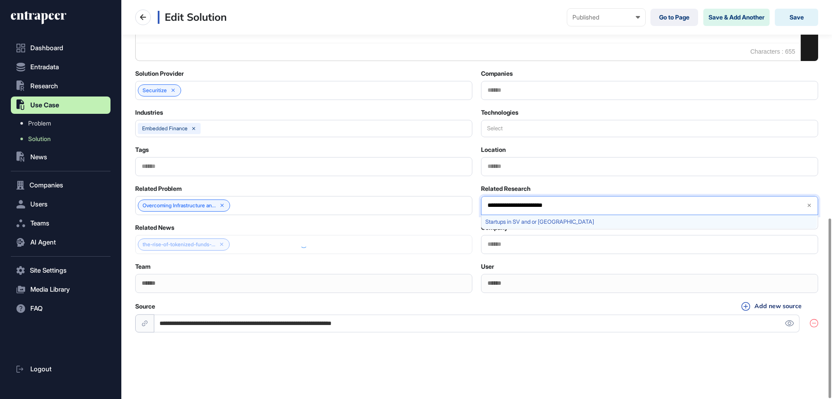
type input "**********"
click at [519, 224] on span "Startups in SV and or [GEOGRAPHIC_DATA]" at bounding box center [649, 222] width 328 height 6
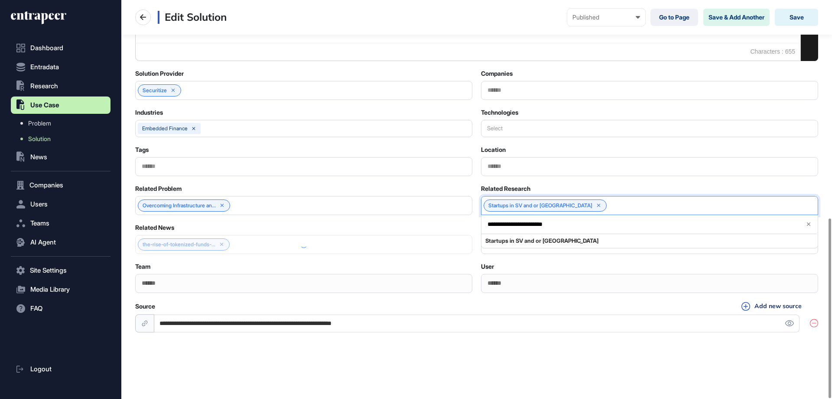
click at [464, 181] on div "Solution Fullscreen Undo Redo Select All Show blocks Bold Italic Underline Stri…" at bounding box center [476, 1] width 683 height 668
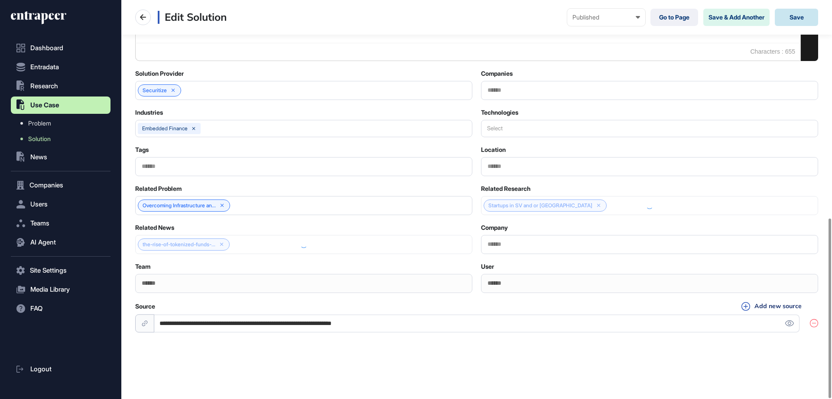
click at [800, 16] on button "Save" at bounding box center [796, 17] width 43 height 17
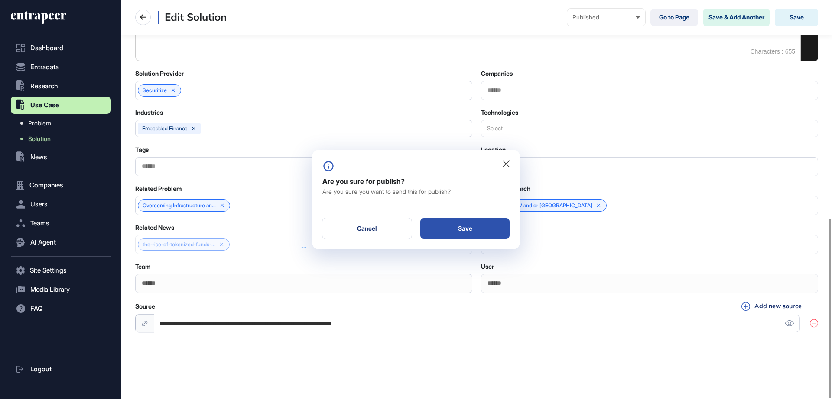
click at [484, 222] on div "Save" at bounding box center [464, 228] width 89 height 21
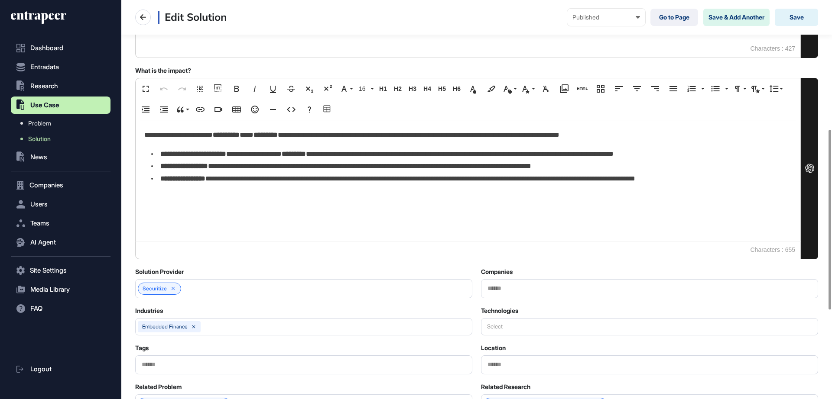
scroll to position [288, 0]
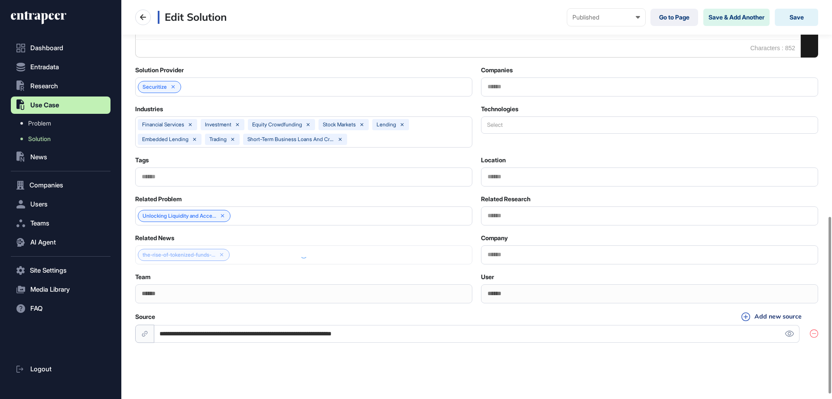
scroll to position [498, 0]
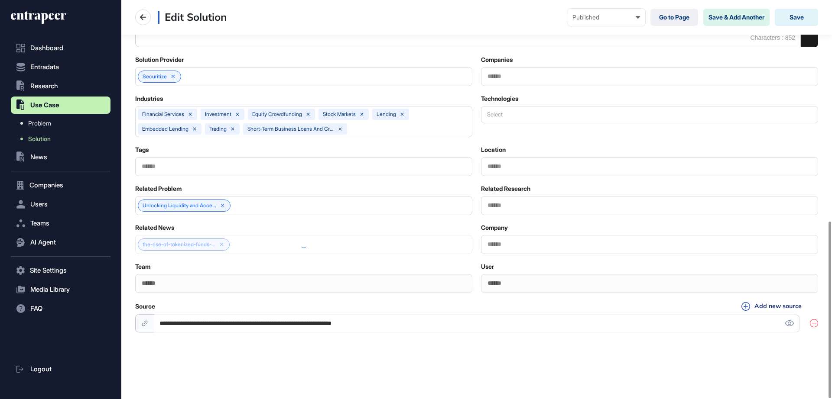
click at [565, 204] on input "text" at bounding box center [650, 205] width 326 height 7
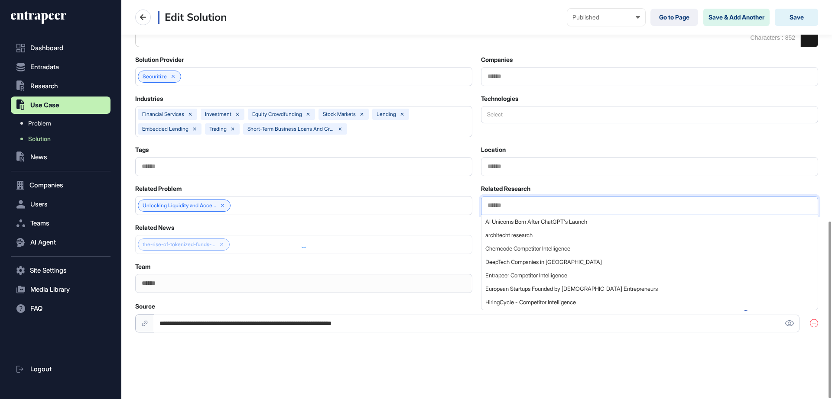
paste input "**********"
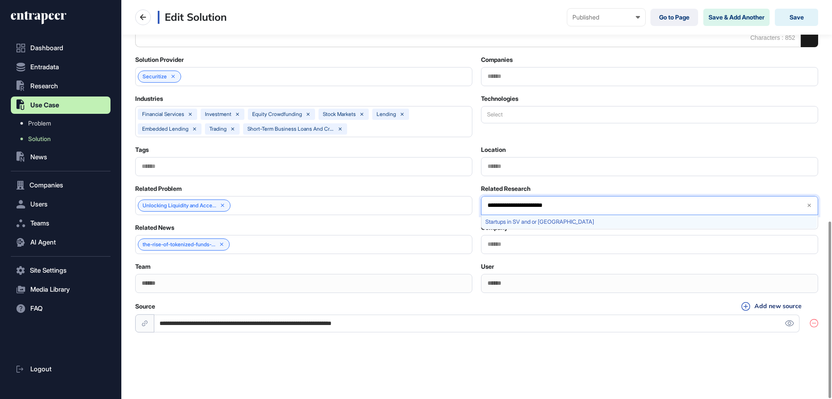
type input "**********"
click at [526, 226] on div "Startups in SV and or [GEOGRAPHIC_DATA]" at bounding box center [648, 221] width 335 height 13
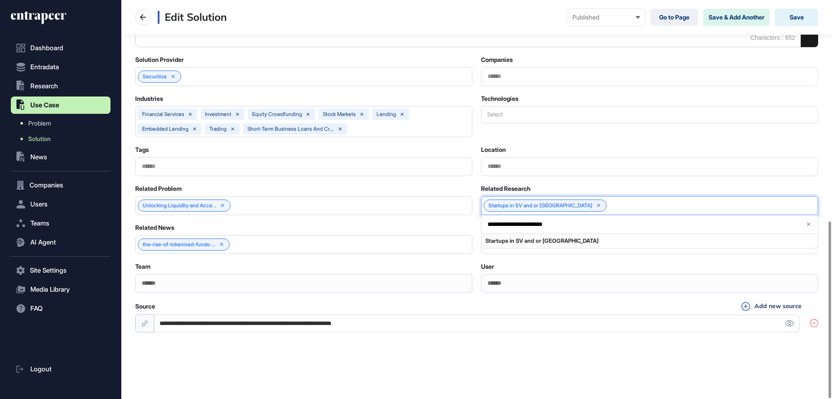
click at [467, 188] on div "Related Problem" at bounding box center [303, 189] width 337 height 8
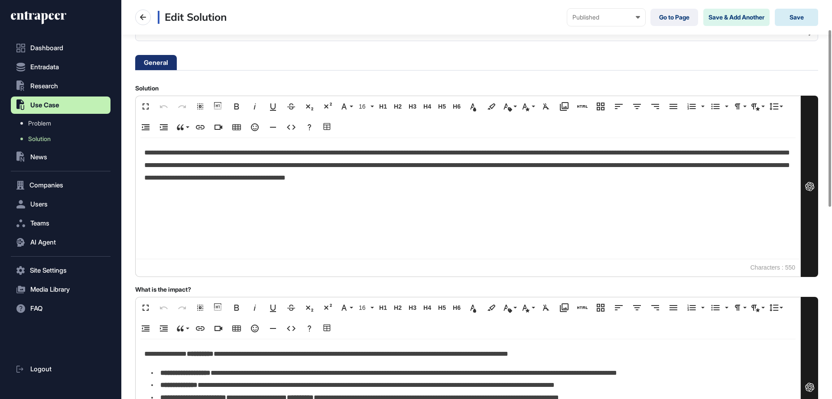
scroll to position [66, 0]
click at [789, 16] on button "Save" at bounding box center [796, 17] width 43 height 17
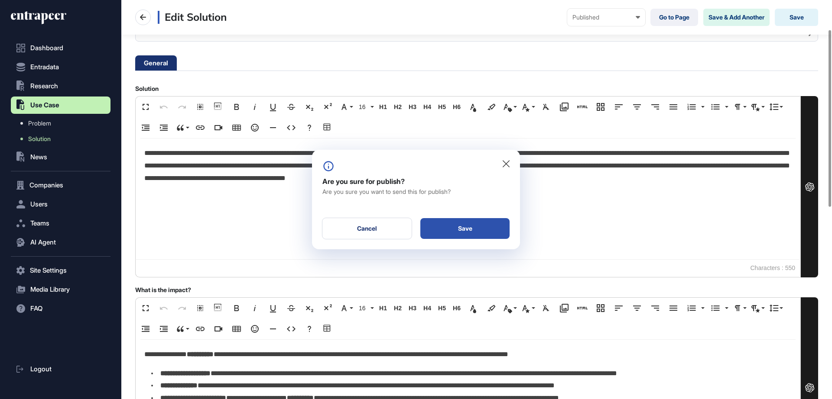
click at [460, 230] on div "Save" at bounding box center [464, 228] width 89 height 21
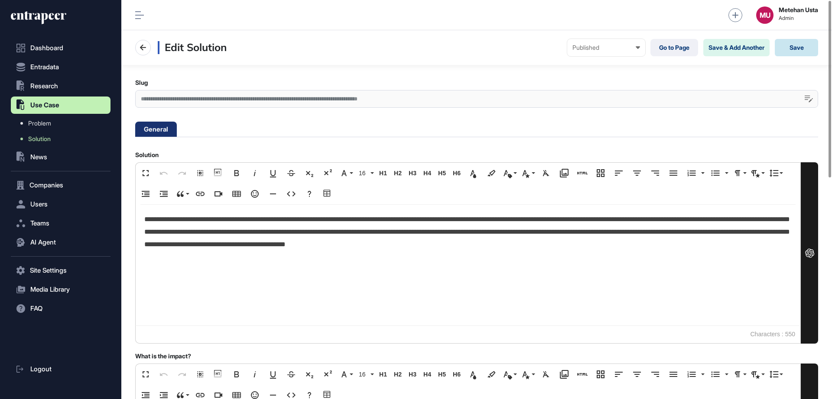
click at [805, 46] on button "Save" at bounding box center [796, 47] width 43 height 17
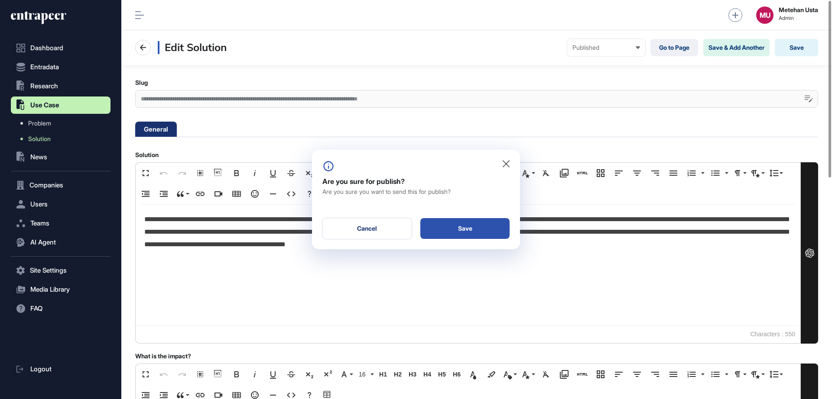
click at [456, 223] on div "Save" at bounding box center [464, 228] width 89 height 21
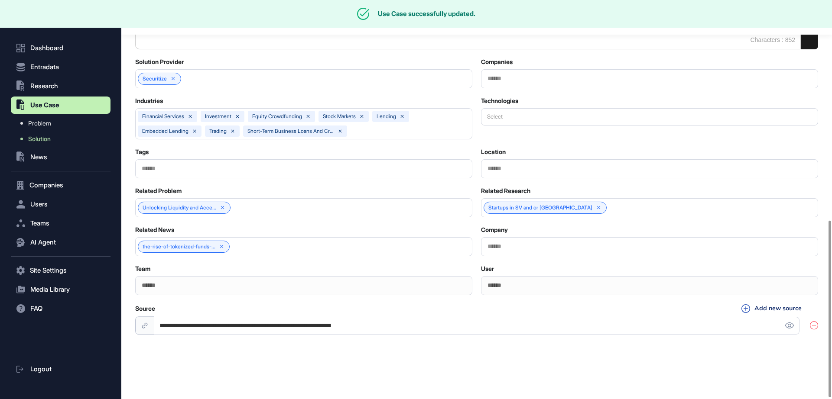
scroll to position [498, 0]
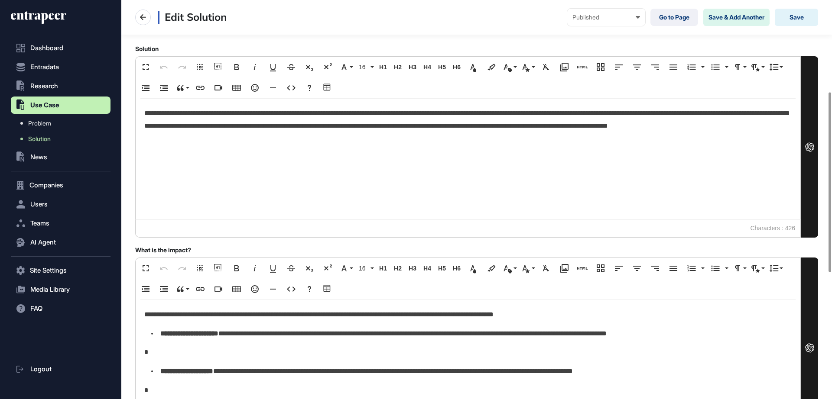
scroll to position [484, 0]
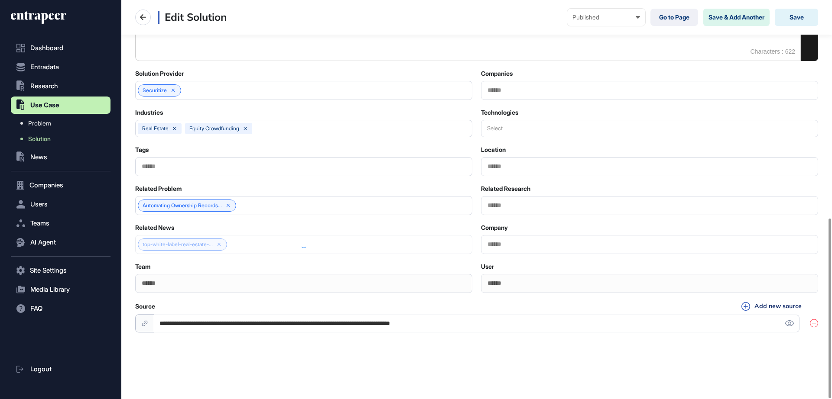
click at [529, 210] on div at bounding box center [649, 205] width 337 height 19
click at [529, 206] on input "text" at bounding box center [650, 205] width 326 height 7
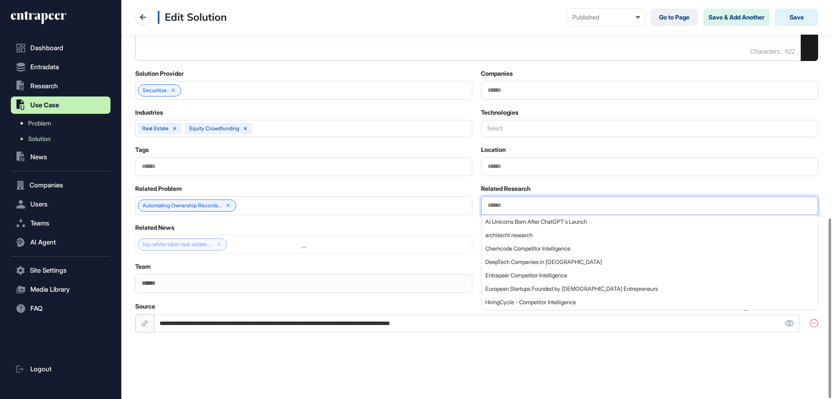
paste input "**********"
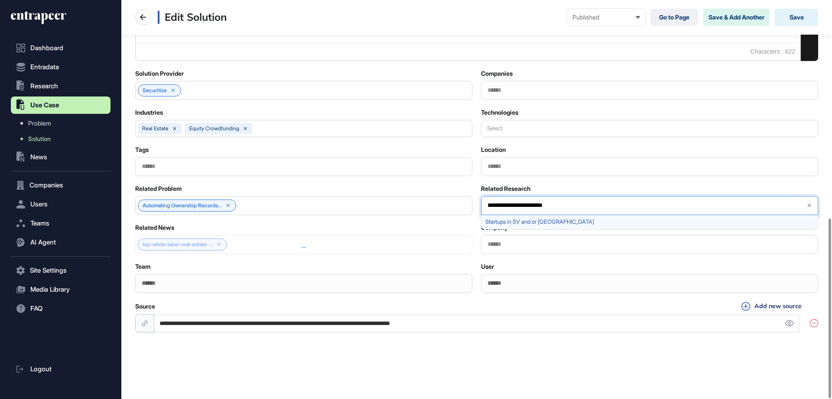
type input "**********"
click at [528, 222] on span "Startups in SV and or USA" at bounding box center [649, 222] width 328 height 6
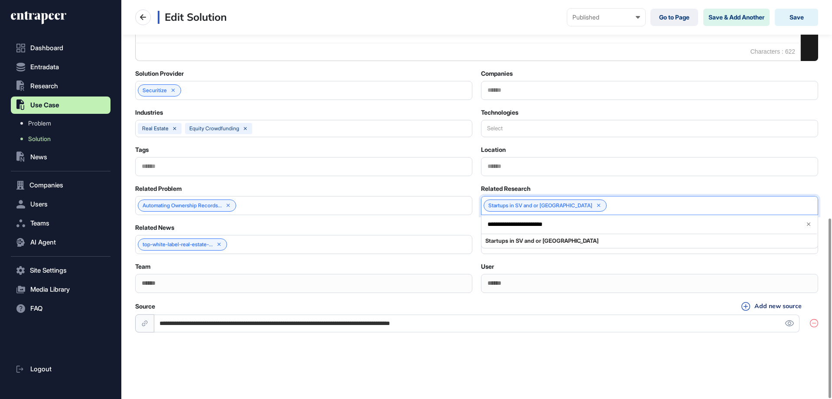
click at [477, 191] on div "**********" at bounding box center [476, 200] width 683 height 30
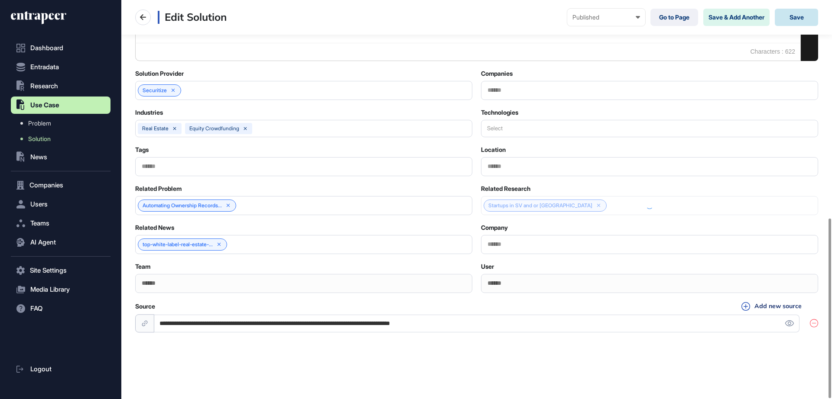
click at [788, 11] on button "Save" at bounding box center [796, 17] width 43 height 17
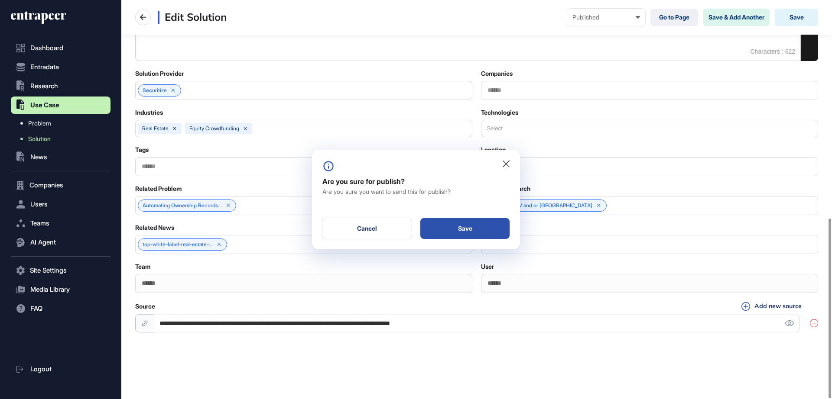
click at [489, 219] on div "Save" at bounding box center [464, 228] width 89 height 21
